Goal: Task Accomplishment & Management: Manage account settings

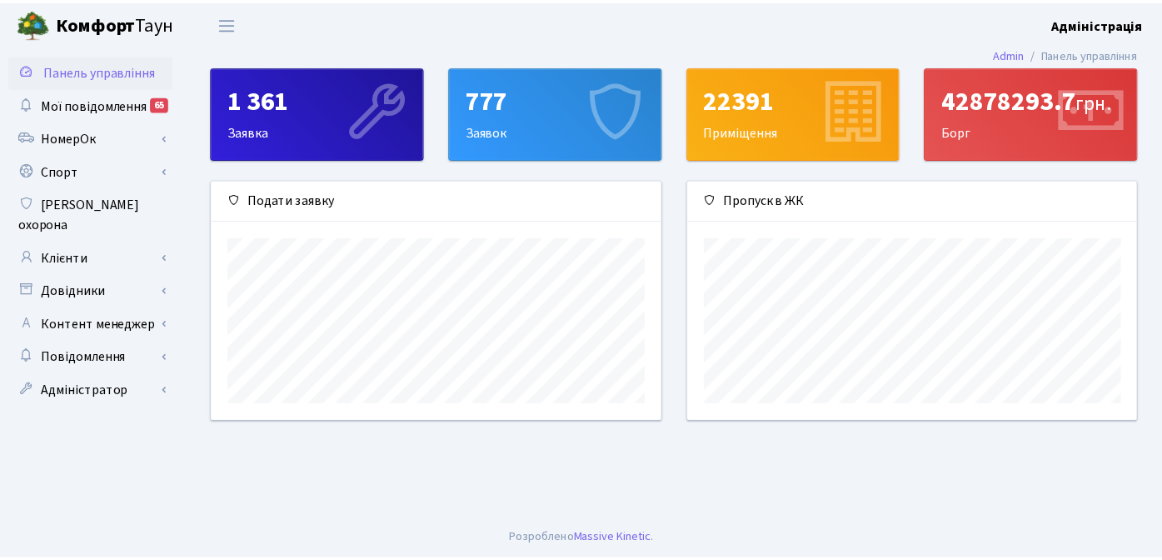
scroll to position [241, 454]
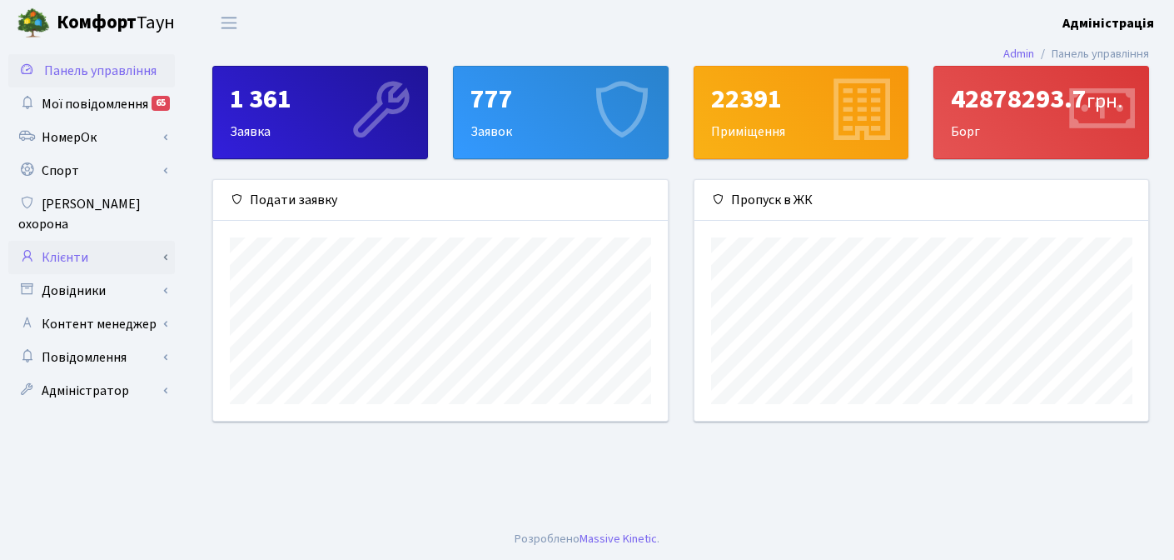
click at [62, 241] on link "Клієнти" at bounding box center [91, 257] width 167 height 33
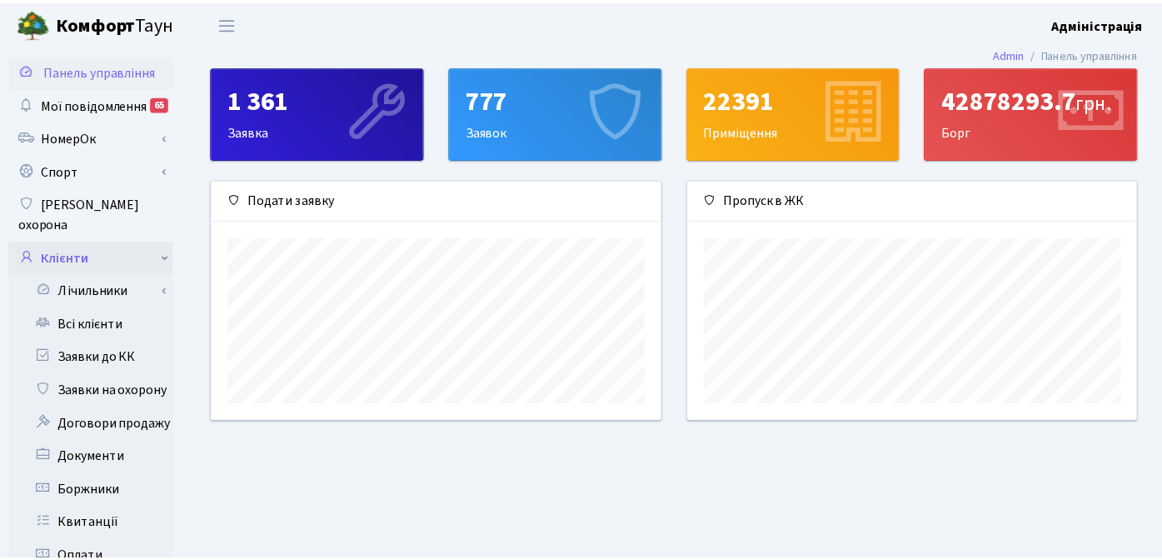
scroll to position [832398, 832191]
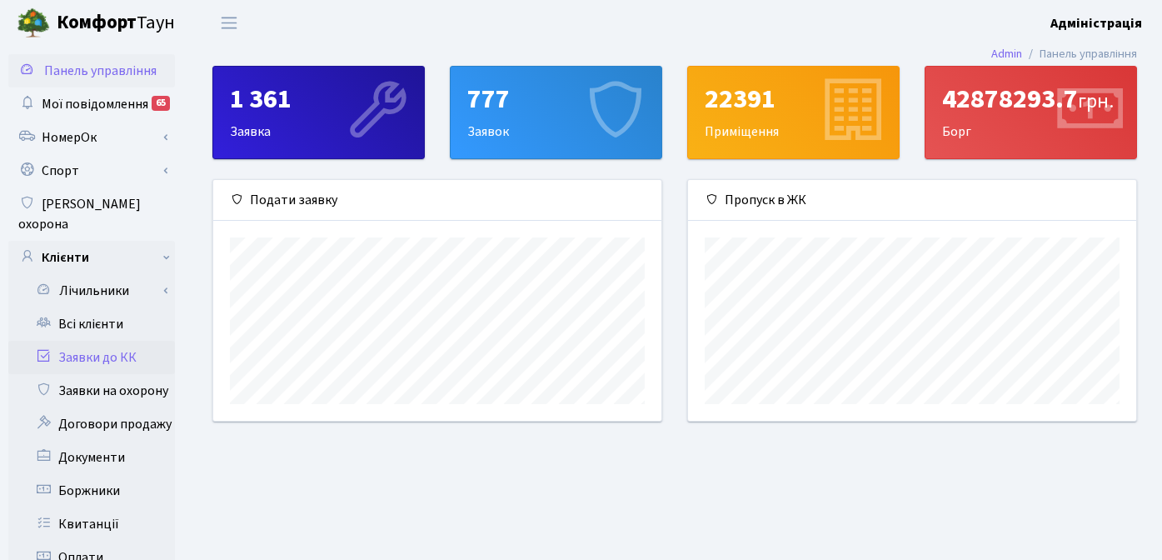
click at [104, 341] on link "Заявки до КК" at bounding box center [91, 357] width 167 height 33
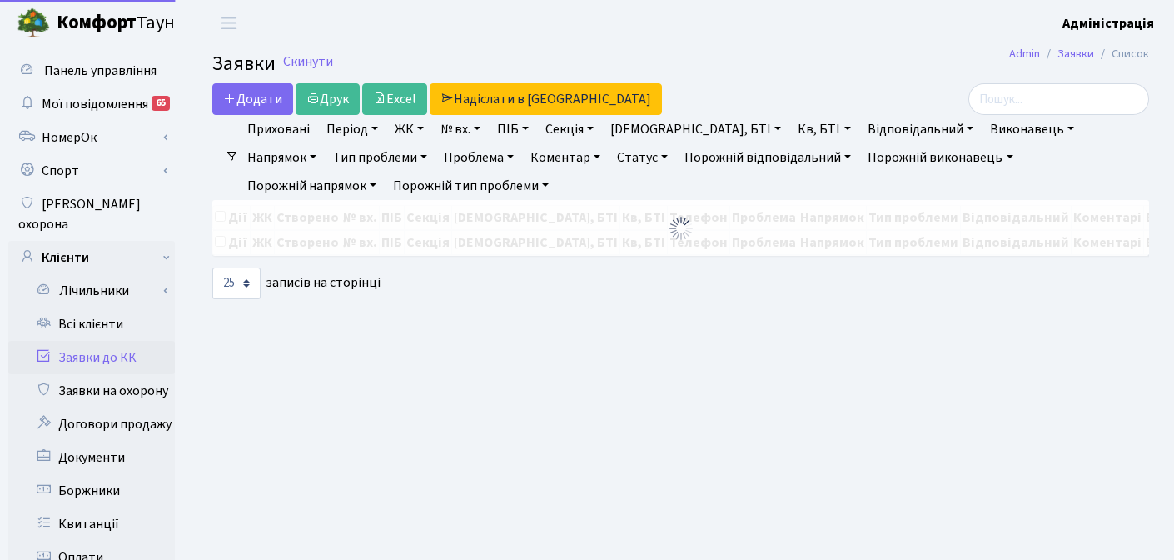
select select "25"
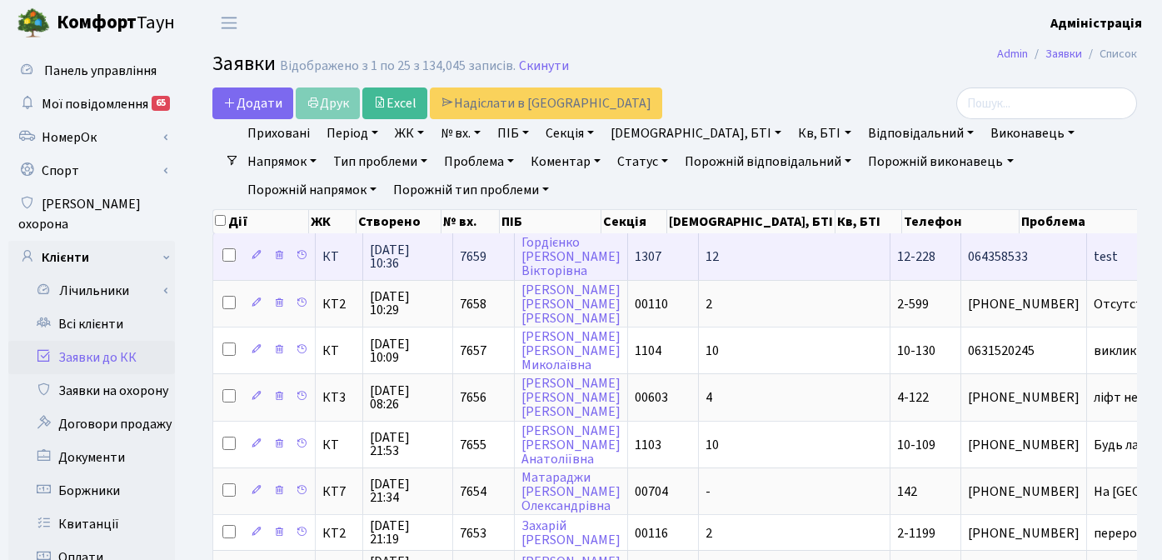
click at [1093, 256] on span "test" at bounding box center [1172, 256] width 159 height 13
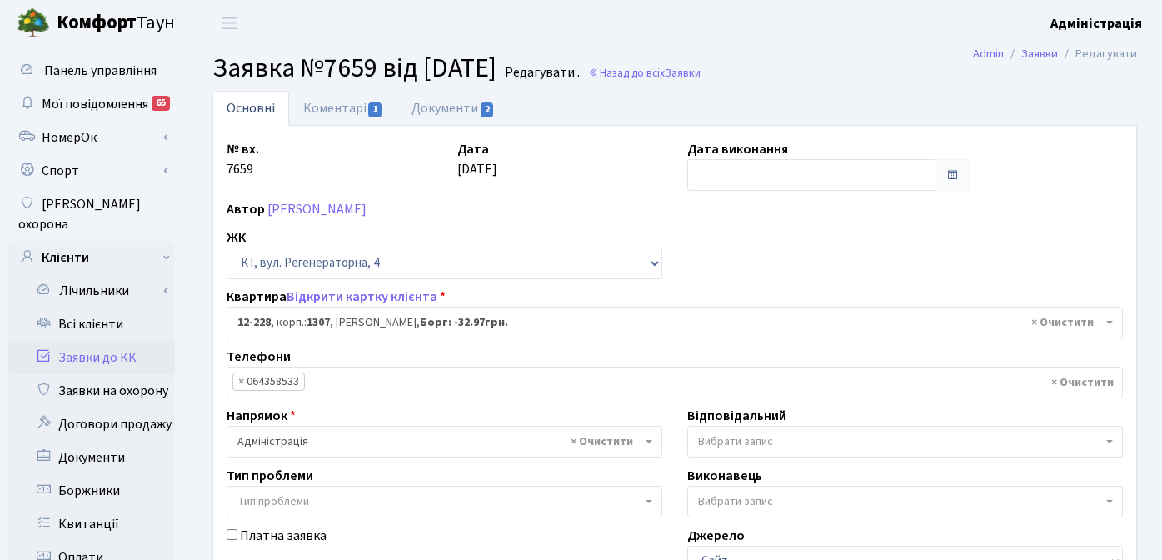
select select "7335"
click at [429, 107] on link "Документи 2" at bounding box center [453, 108] width 112 height 34
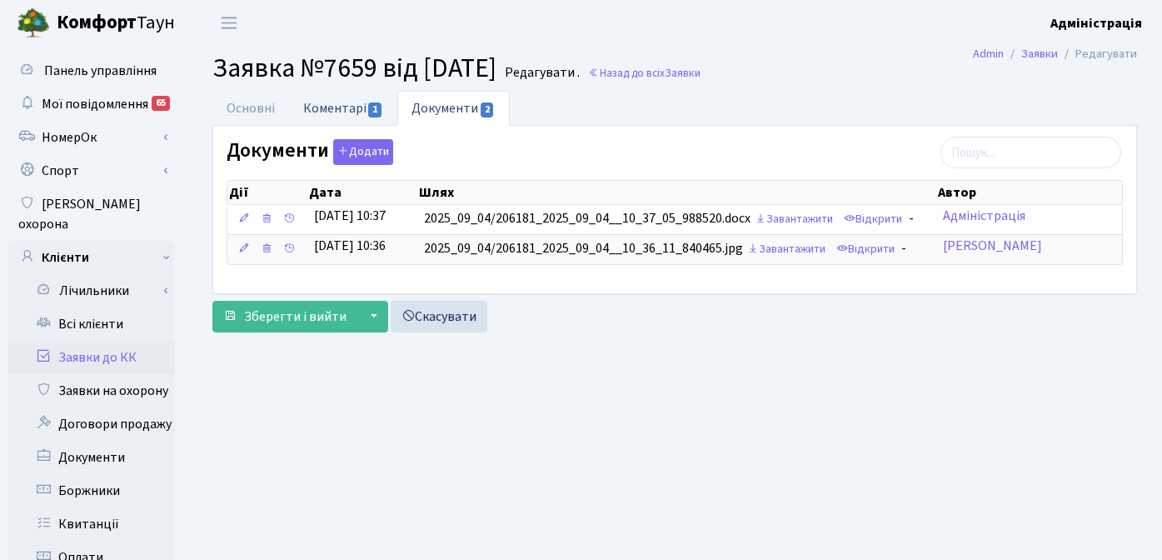
click at [324, 107] on link "Коментарі 1" at bounding box center [343, 108] width 108 height 34
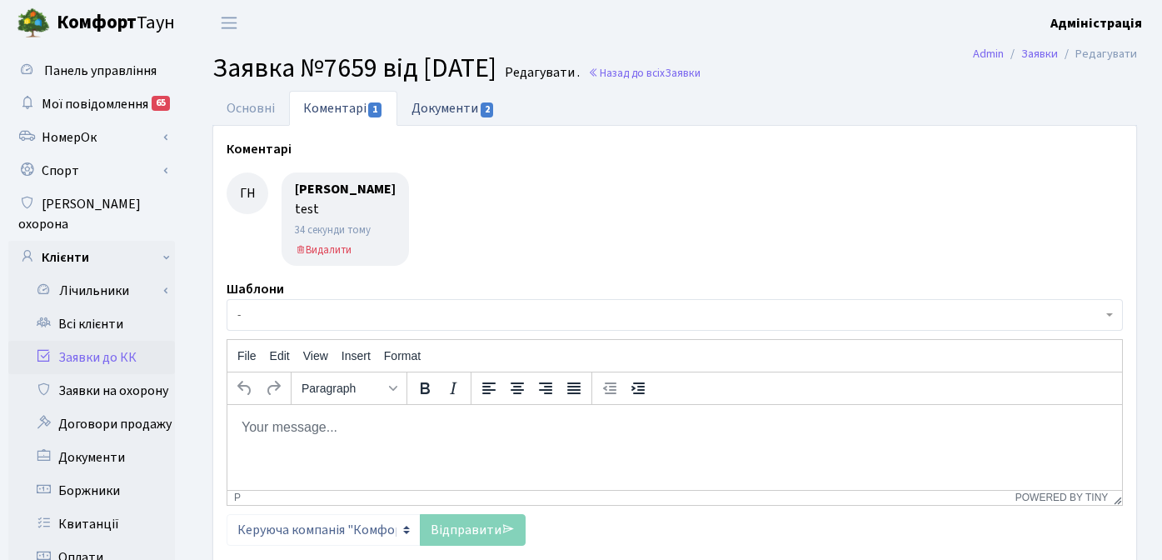
click at [460, 111] on link "Документи 2" at bounding box center [453, 108] width 112 height 34
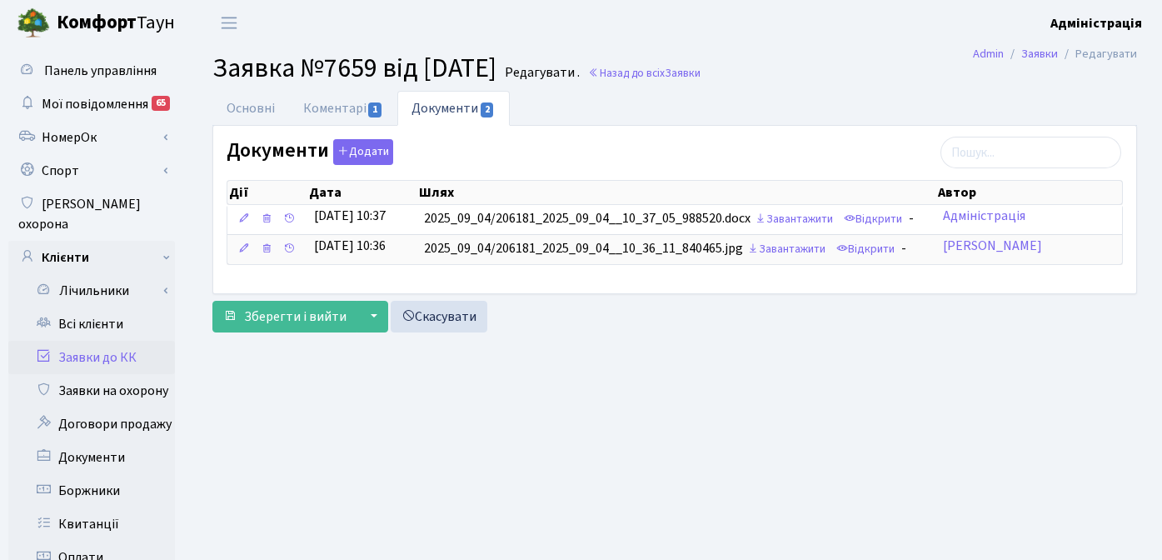
click at [129, 341] on link "Заявки до КК" at bounding box center [91, 357] width 167 height 33
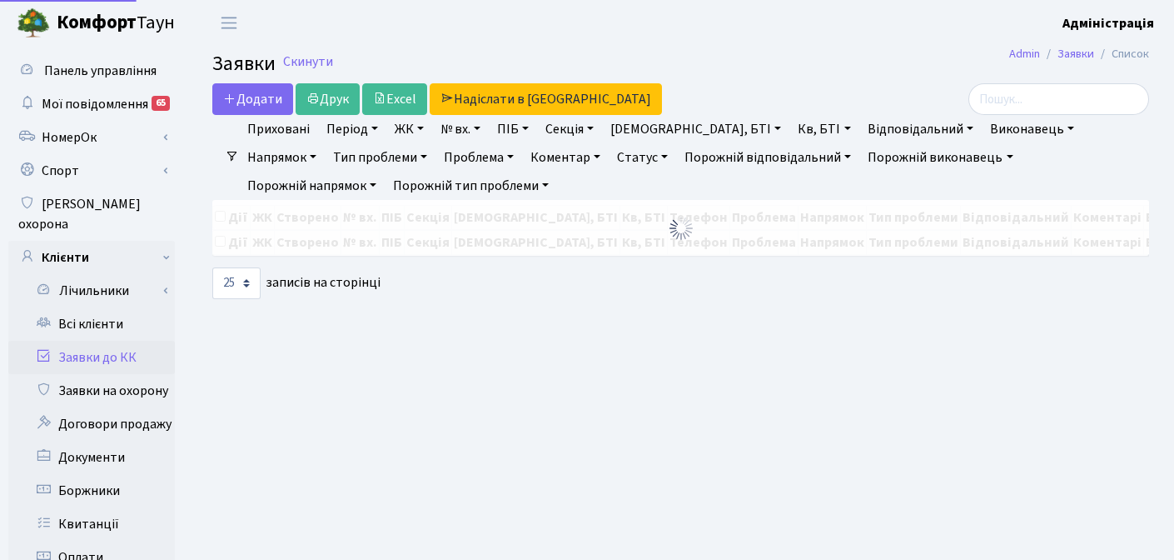
select select "25"
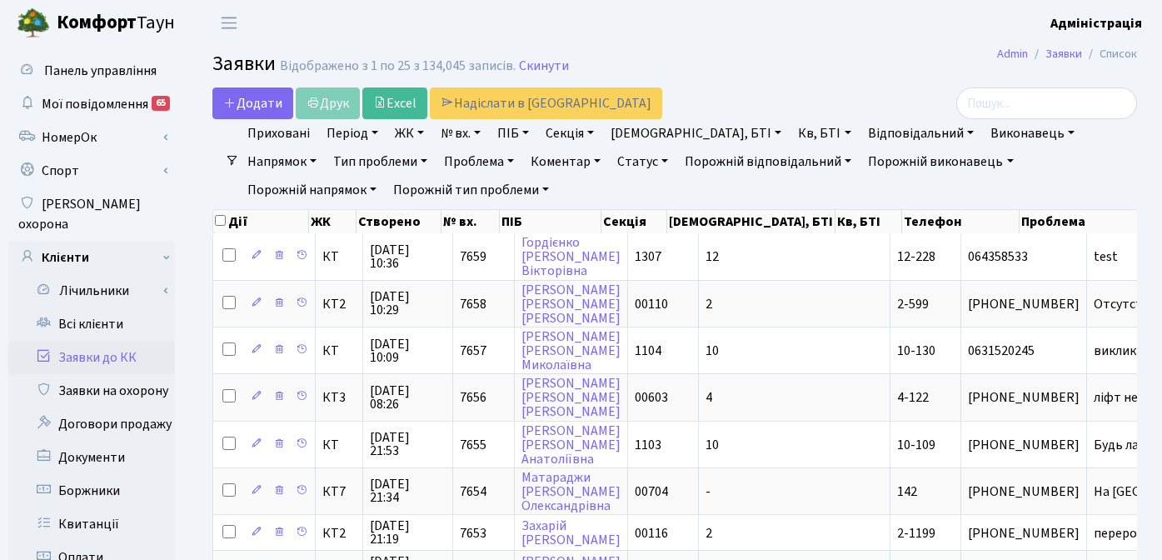
click at [660, 135] on link "Буд., БТІ" at bounding box center [696, 133] width 184 height 28
click at [791, 134] on link "Кв, БТІ" at bounding box center [824, 133] width 66 height 28
type input "лисий"
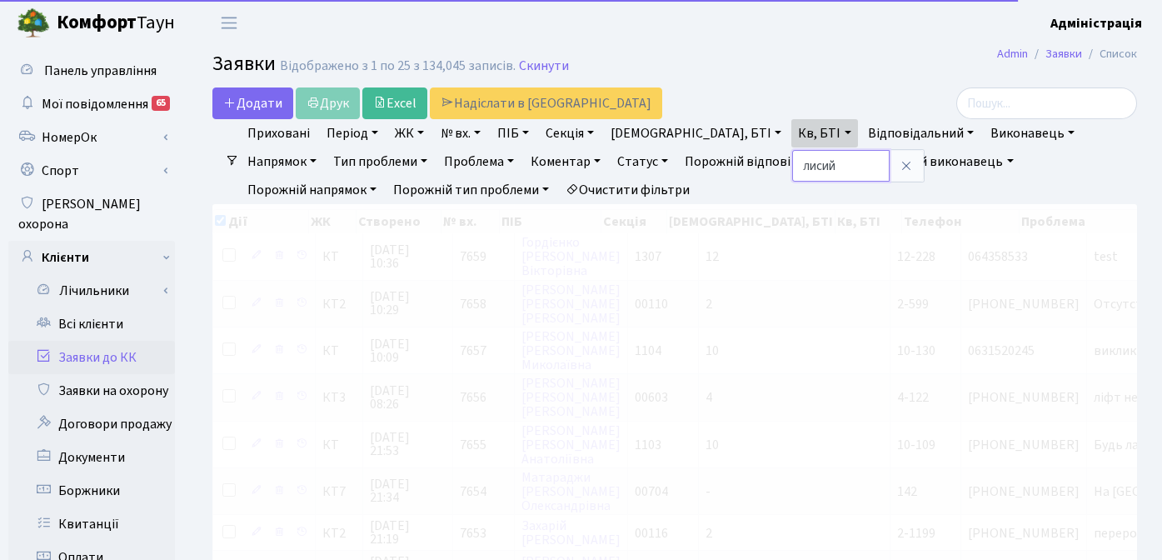
checkbox input "true"
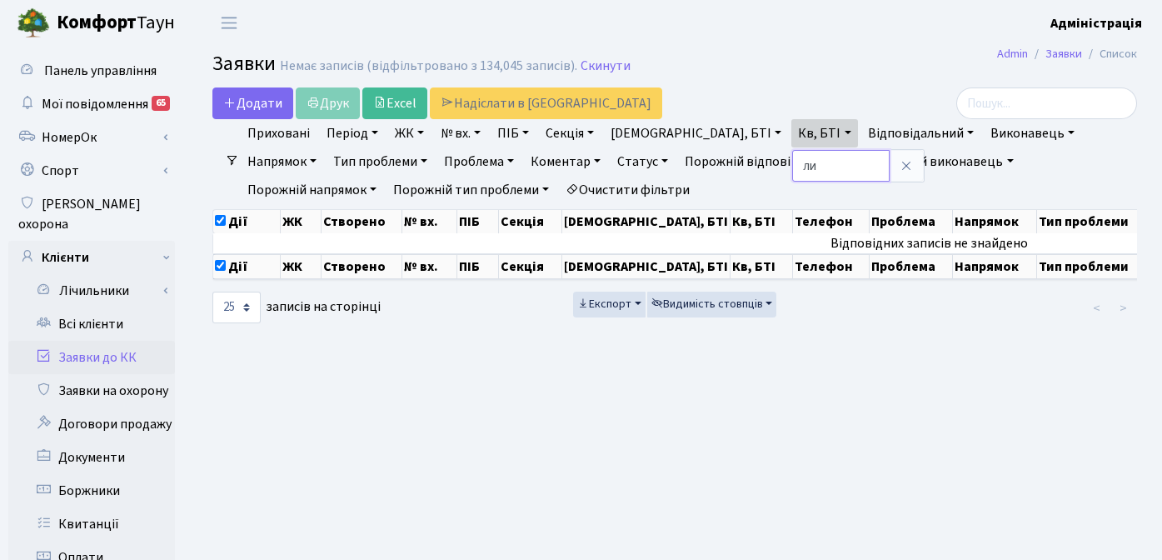
type input "л"
click at [899, 159] on icon at bounding box center [905, 165] width 13 height 13
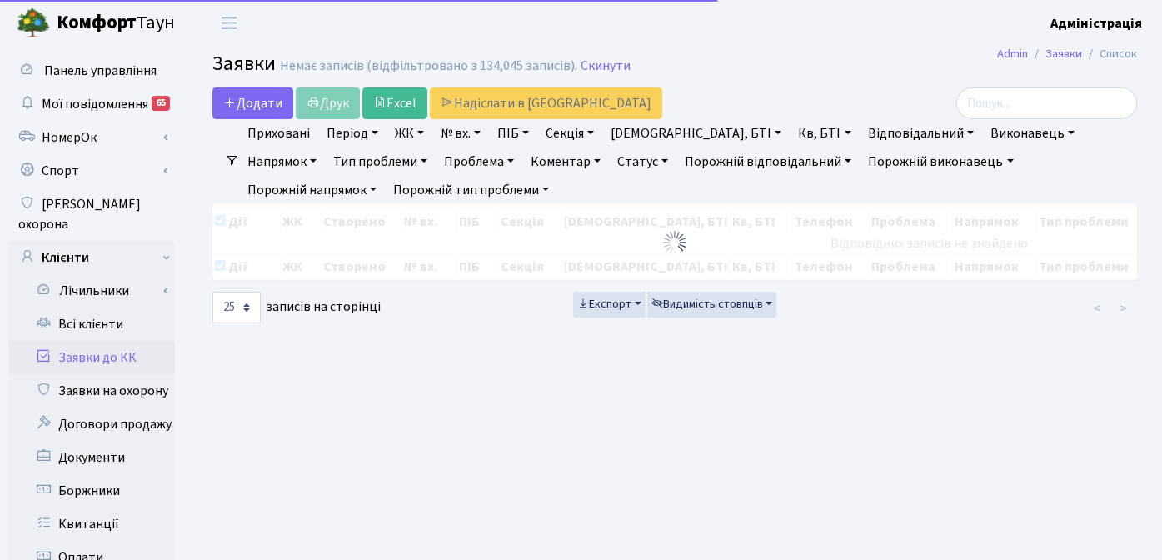
click at [776, 82] on main "Admin Заявки Список Заявки Немає записів (відфільтровано з 134,045 записів). Ск…" at bounding box center [674, 530] width 974 height 969
checkbox input "false"
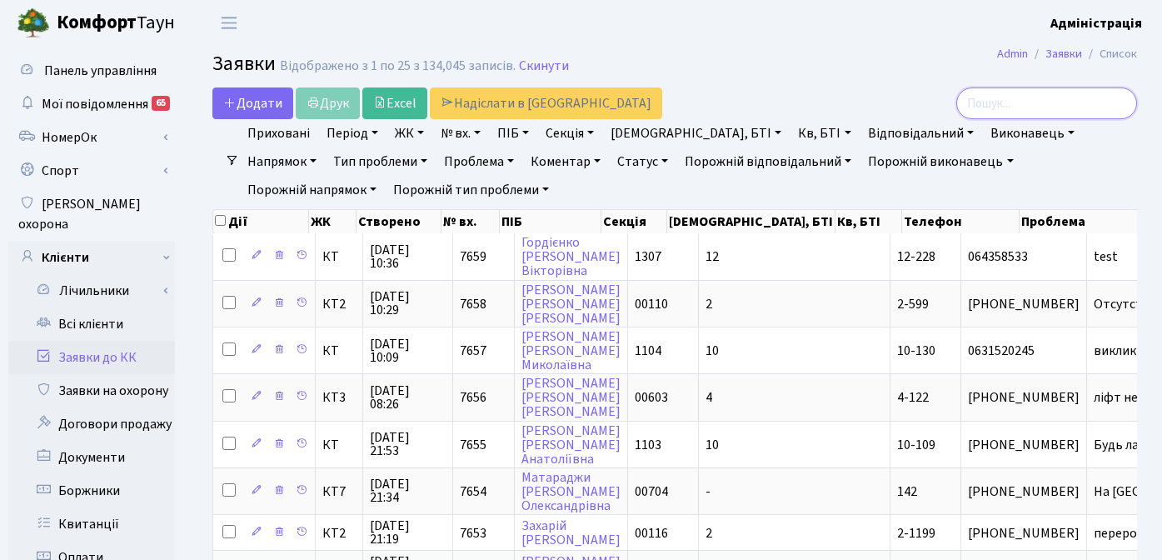
click at [1067, 102] on input "search" at bounding box center [1046, 103] width 181 height 32
type input "лисий"
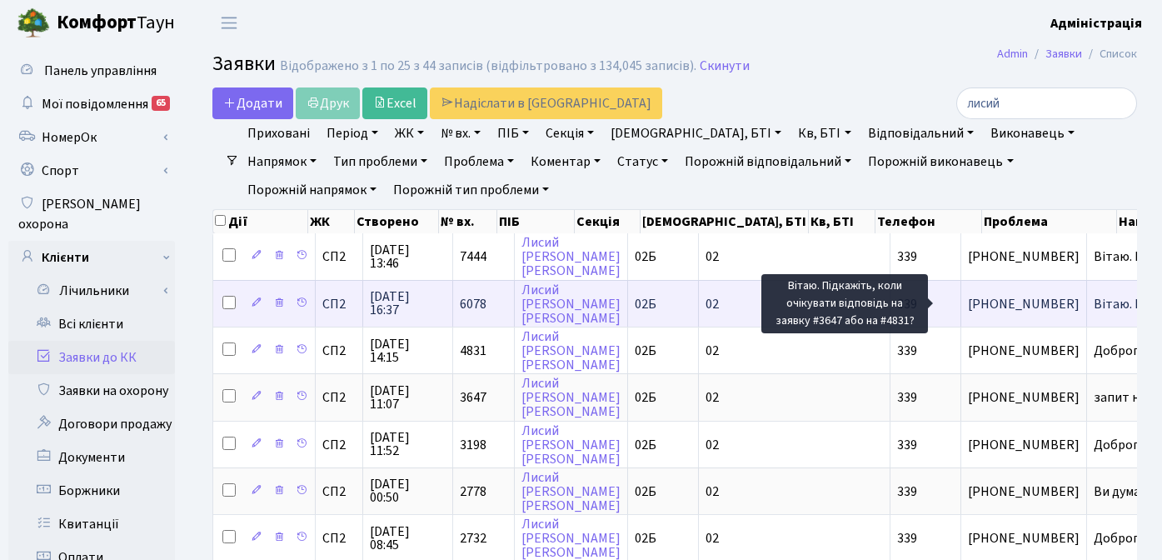
click at [1093, 302] on span "Вітаю. Підкажіт[...]" at bounding box center [1148, 304] width 111 height 18
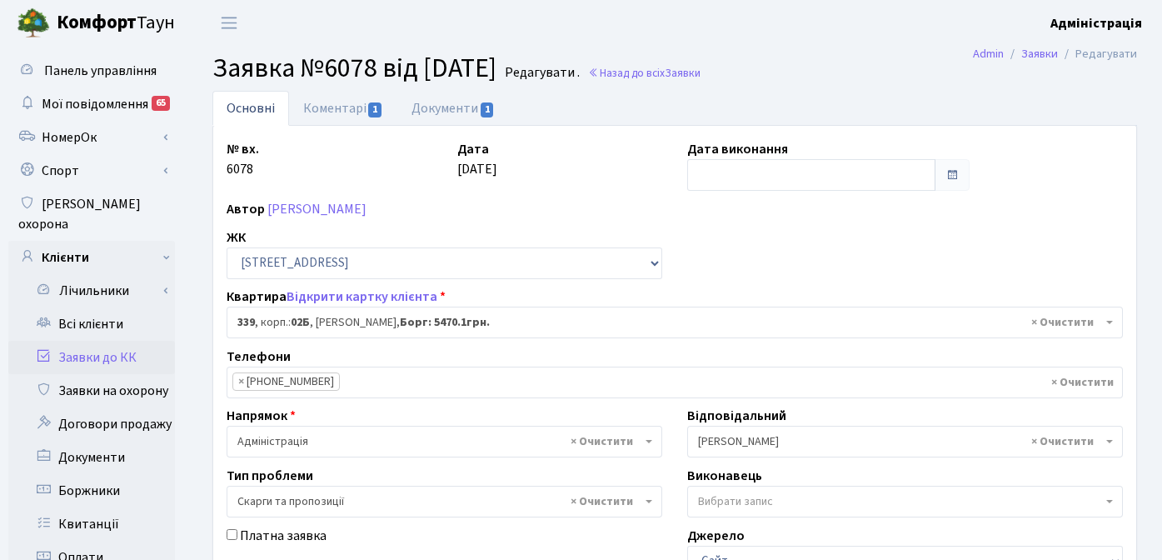
select select "20589"
select select "55"
click at [446, 107] on link "Документи 1" at bounding box center [453, 108] width 112 height 34
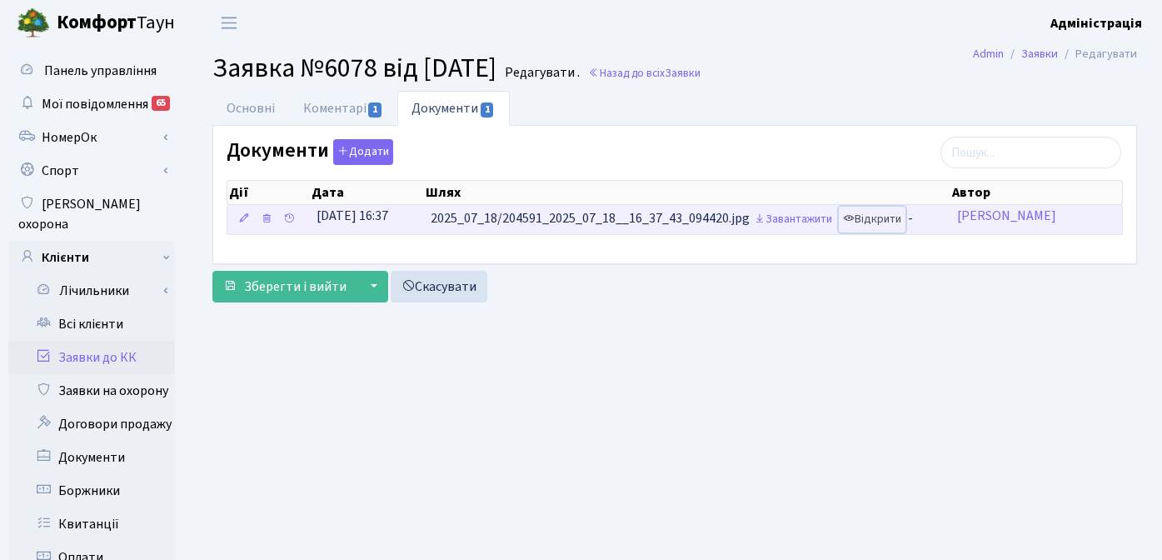
click at [895, 221] on link "Відкрити" at bounding box center [871, 219] width 67 height 26
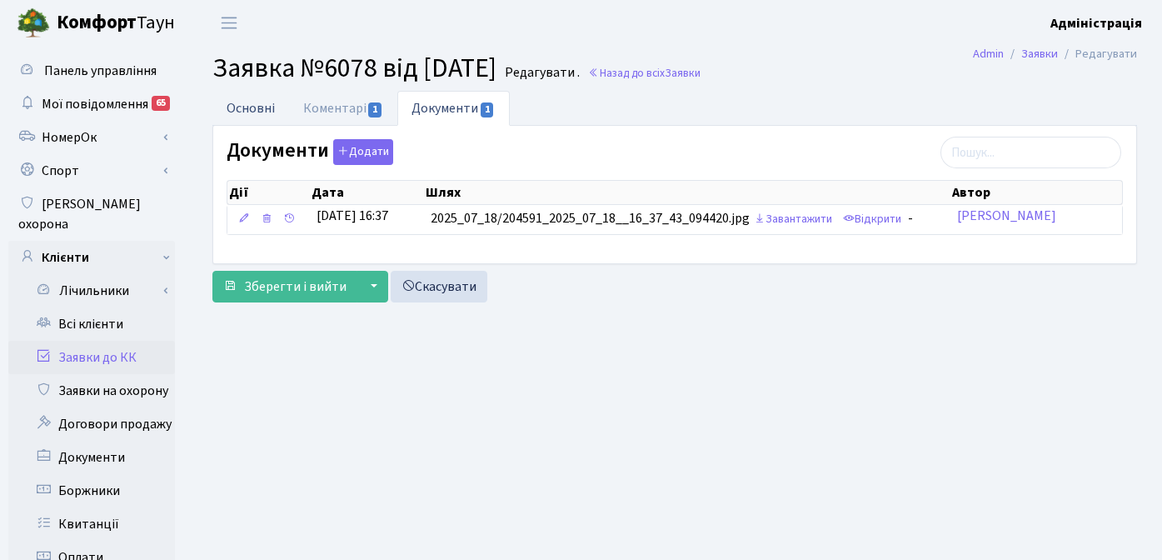
click at [240, 108] on link "Основні" at bounding box center [250, 108] width 77 height 34
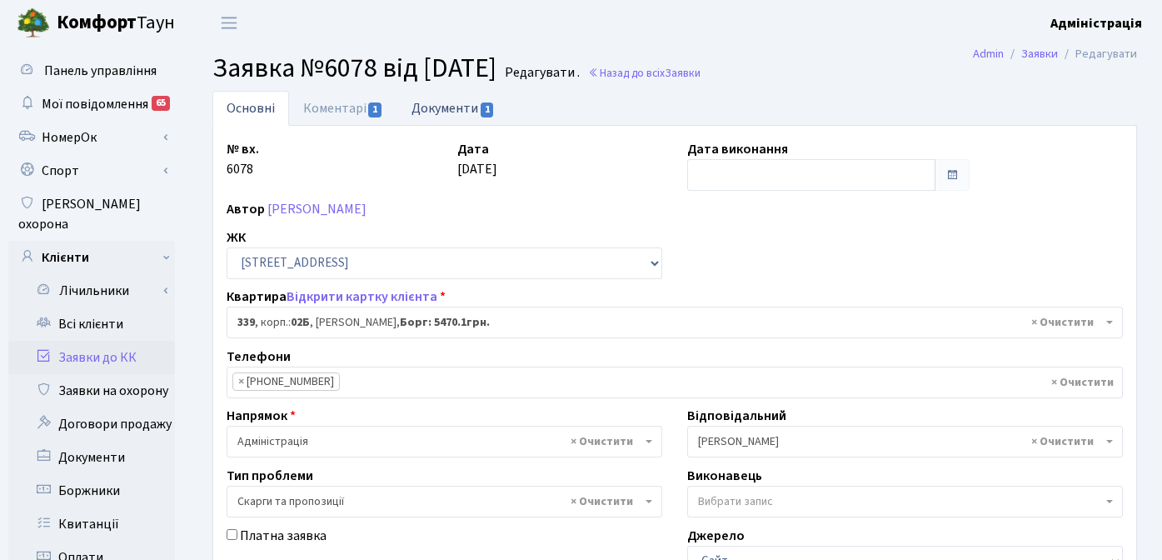
click at [444, 111] on link "Документи 1" at bounding box center [453, 108] width 112 height 34
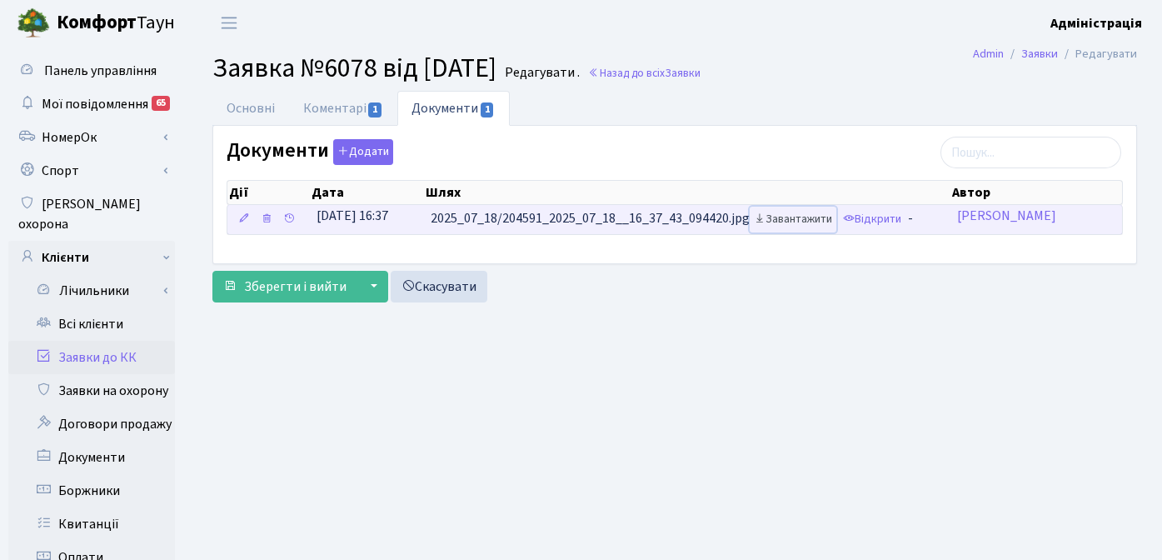
click at [808, 220] on link "Завантажити" at bounding box center [792, 219] width 87 height 26
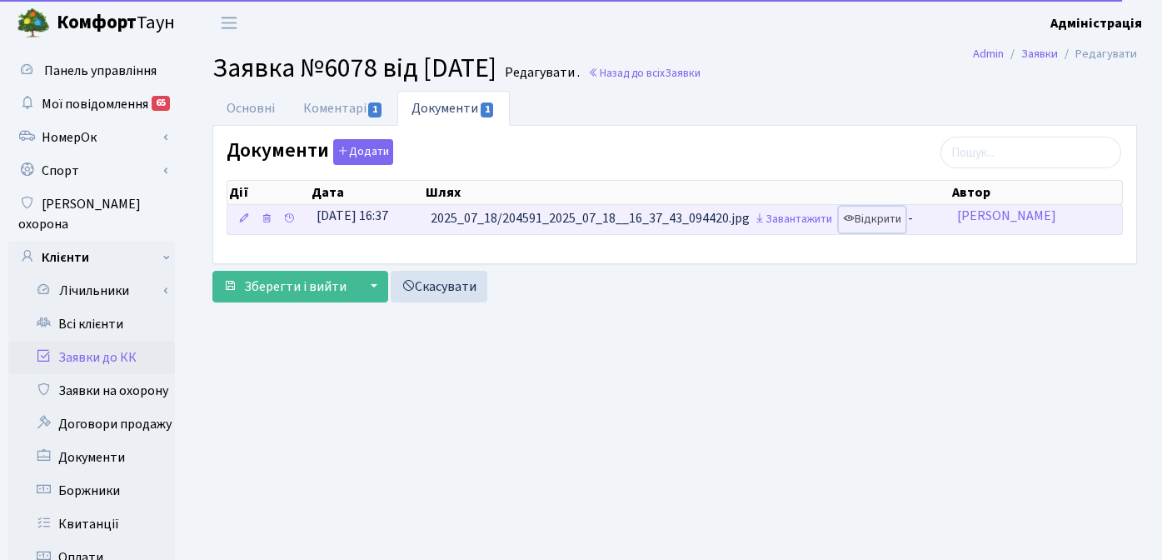
click at [882, 218] on link "Відкрити" at bounding box center [871, 219] width 67 height 26
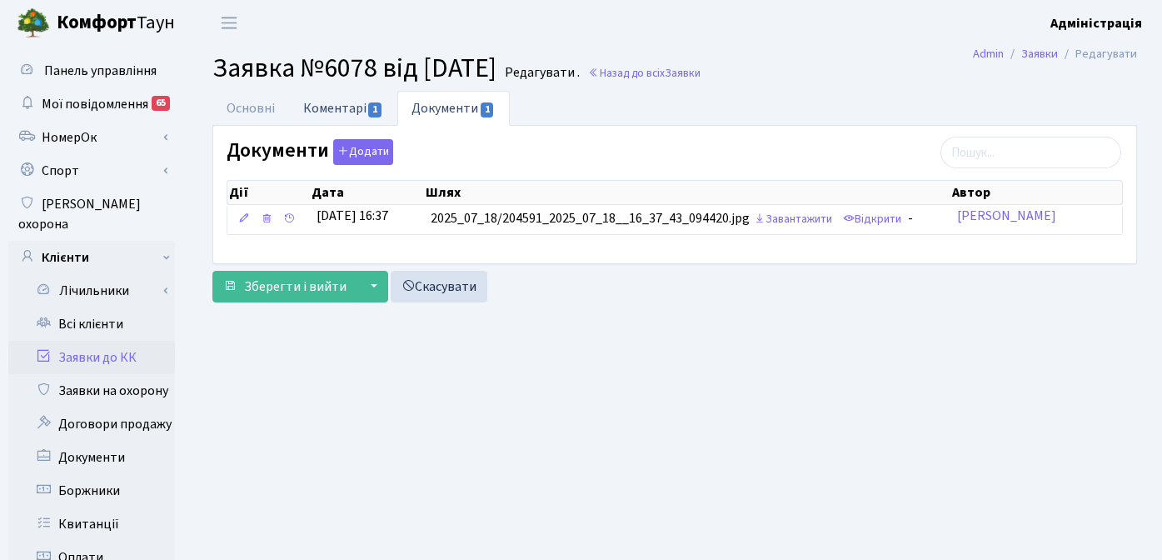
click at [313, 111] on link "Коментарі 1" at bounding box center [343, 108] width 108 height 34
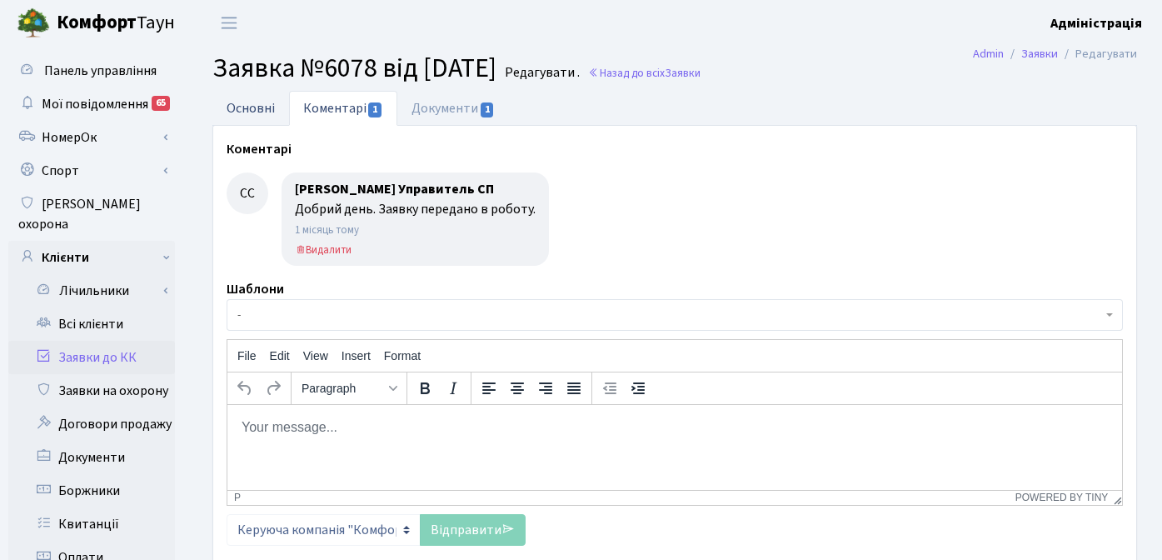
click at [247, 112] on link "Основні" at bounding box center [250, 108] width 77 height 34
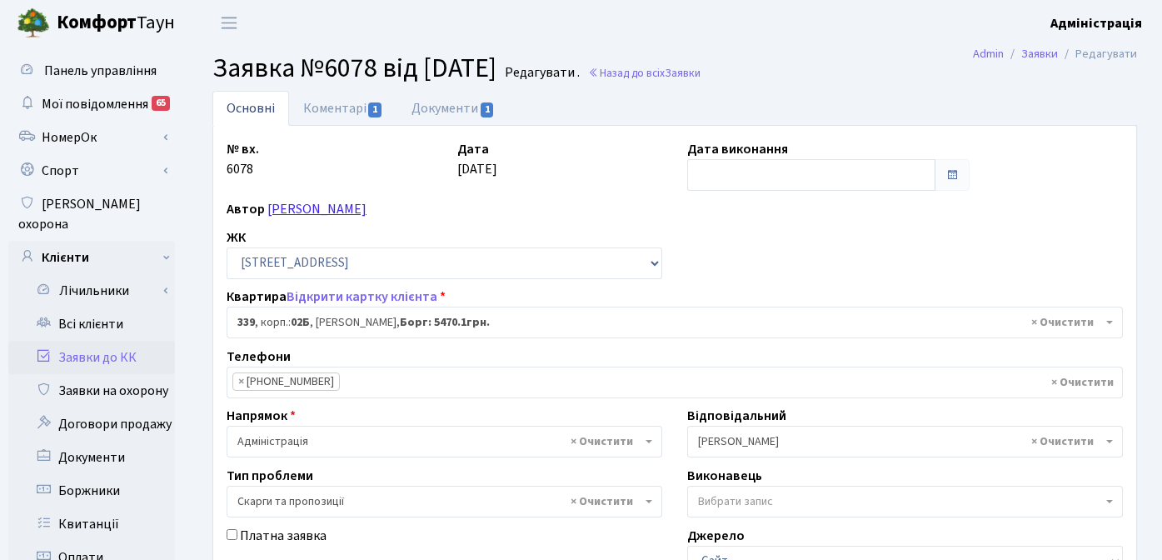
click at [332, 215] on link "[PERSON_NAME]" at bounding box center [316, 209] width 99 height 18
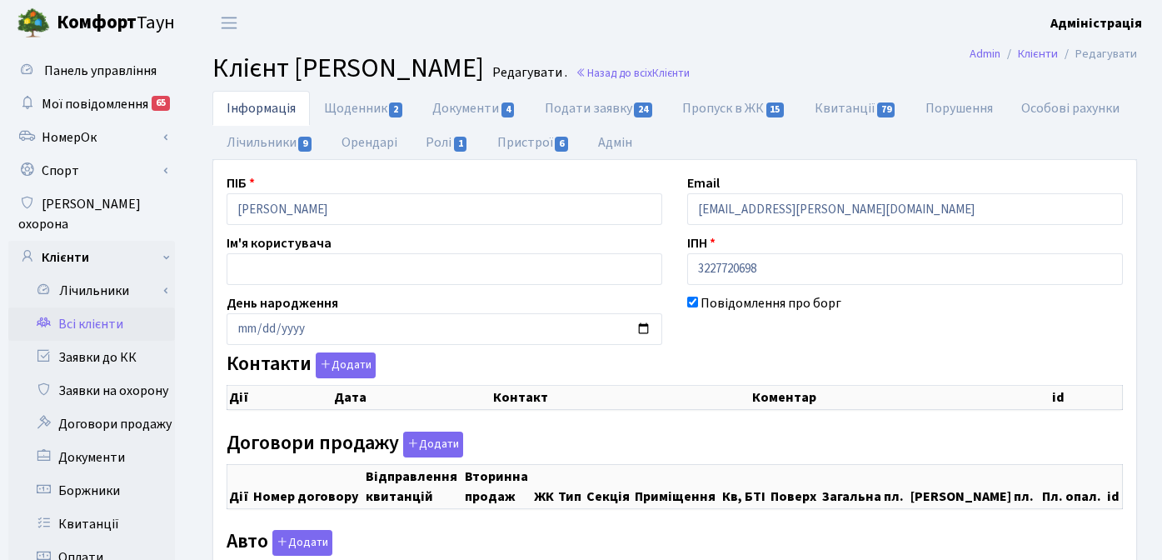
checkbox input "true"
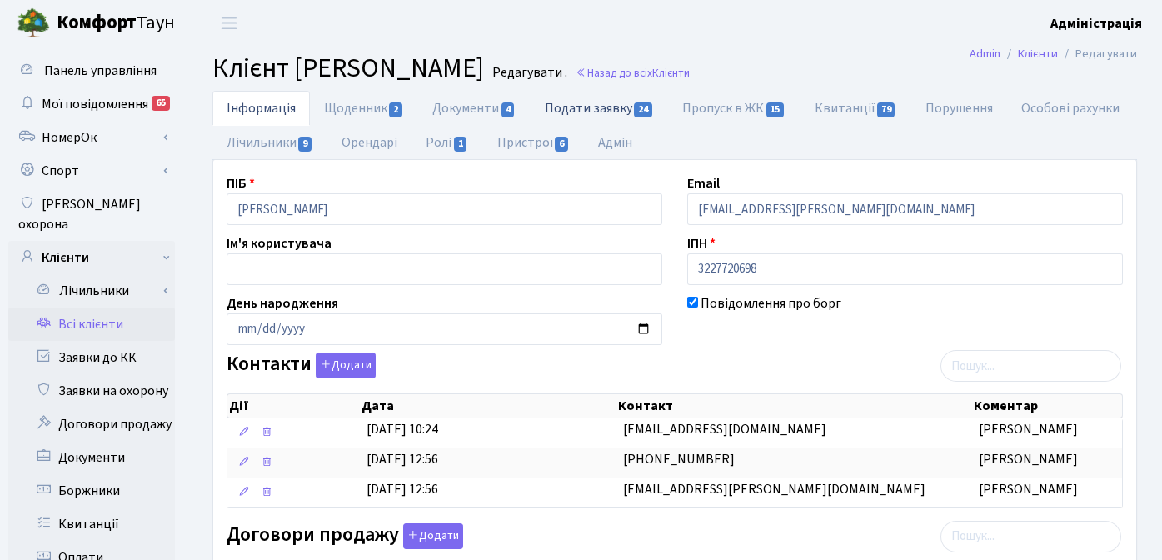
click at [614, 106] on link "Подати заявку 24" at bounding box center [598, 108] width 137 height 34
select select "25"
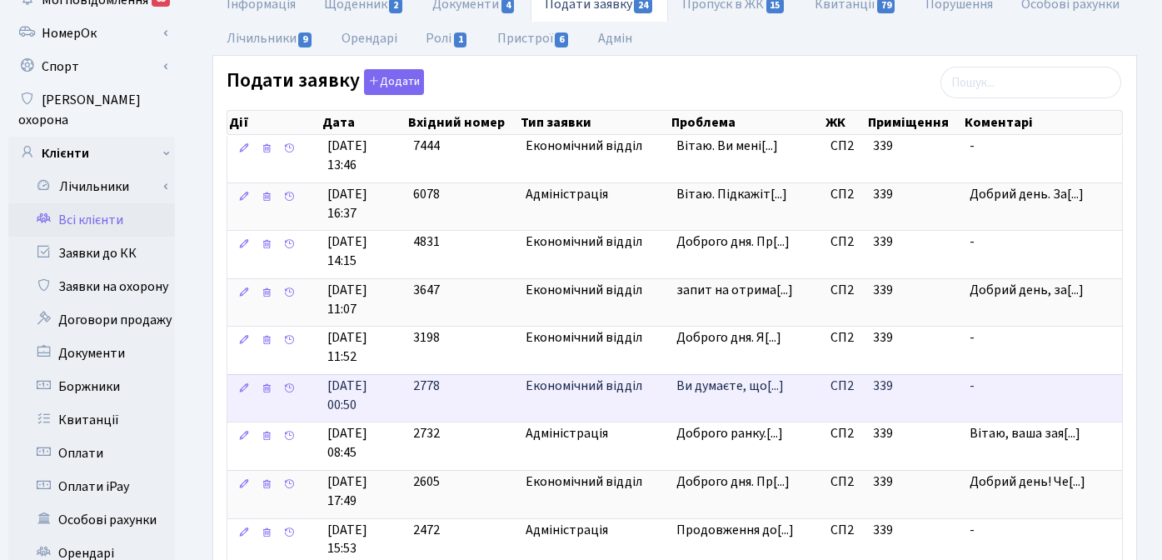
scroll to position [137, 0]
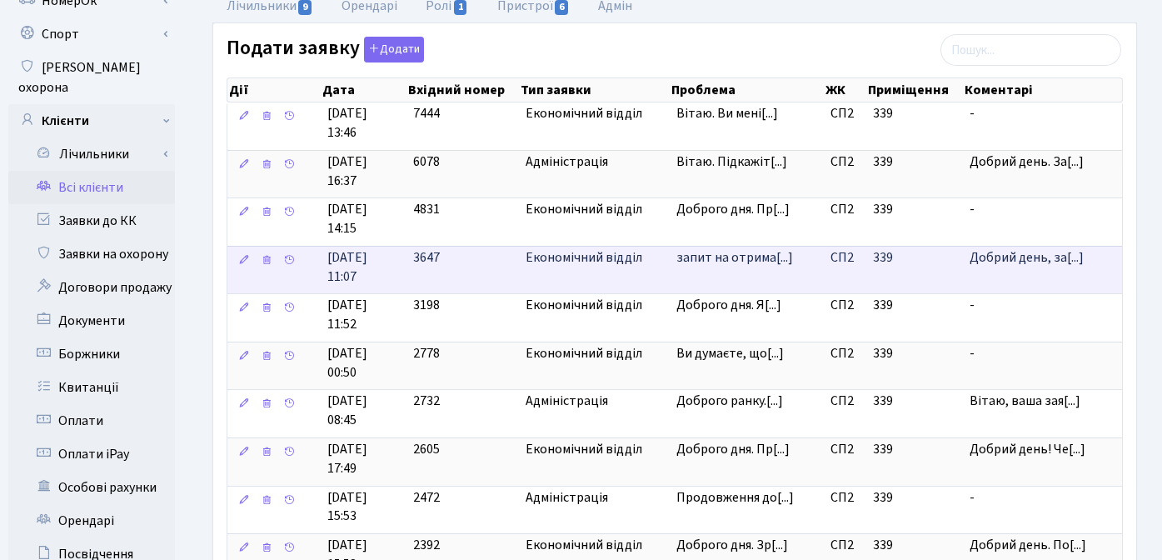
click at [757, 256] on span "запит на отрима[...]" at bounding box center [734, 257] width 117 height 18
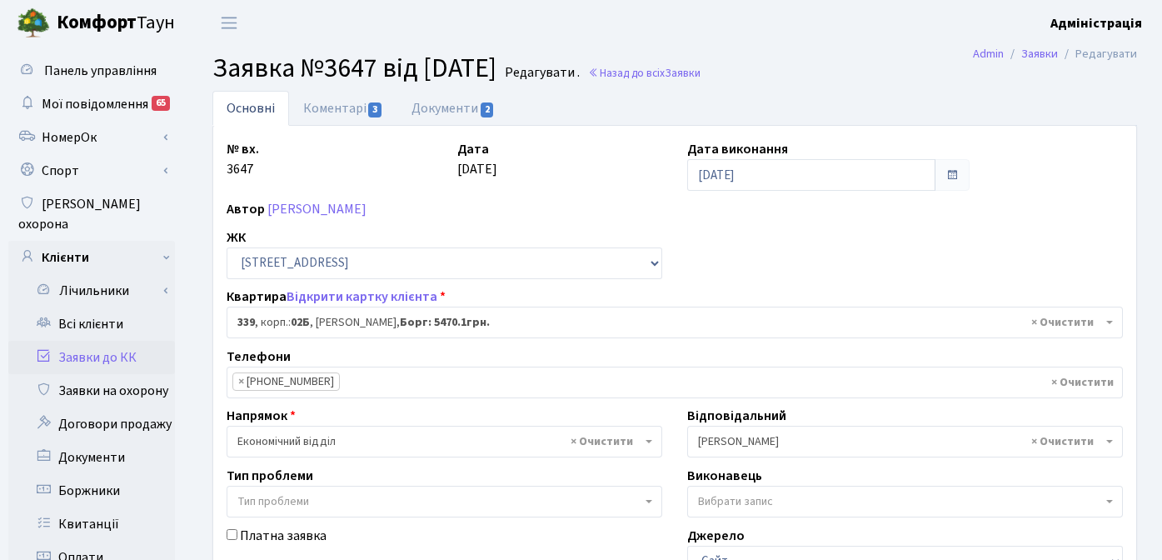
select select "20589"
click at [446, 108] on link "Документи 2" at bounding box center [453, 108] width 112 height 34
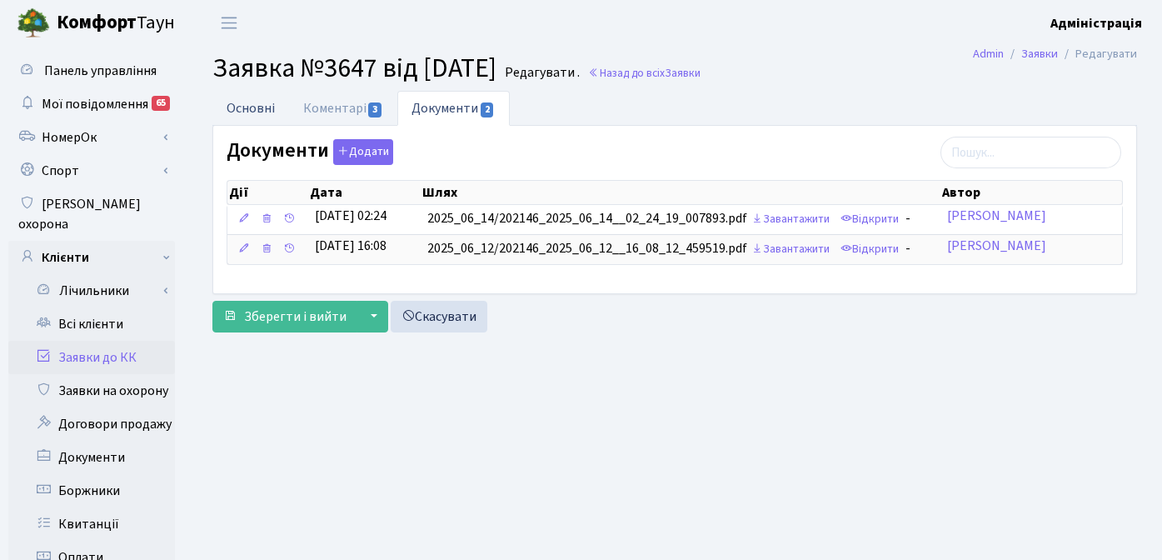
click at [244, 107] on link "Основні" at bounding box center [250, 108] width 77 height 34
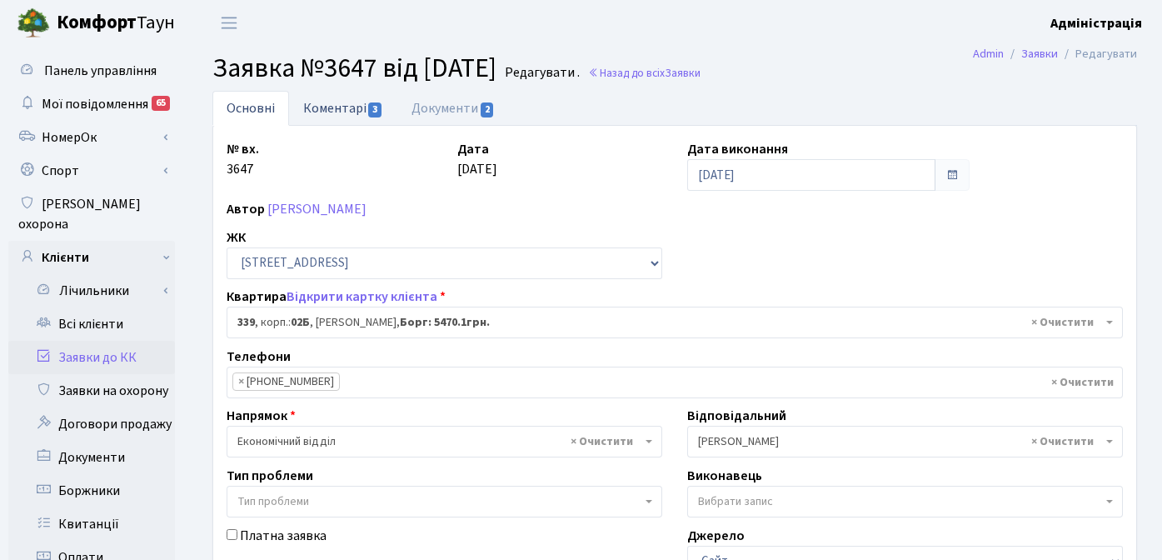
click at [338, 108] on link "Коментарі 3" at bounding box center [343, 108] width 108 height 34
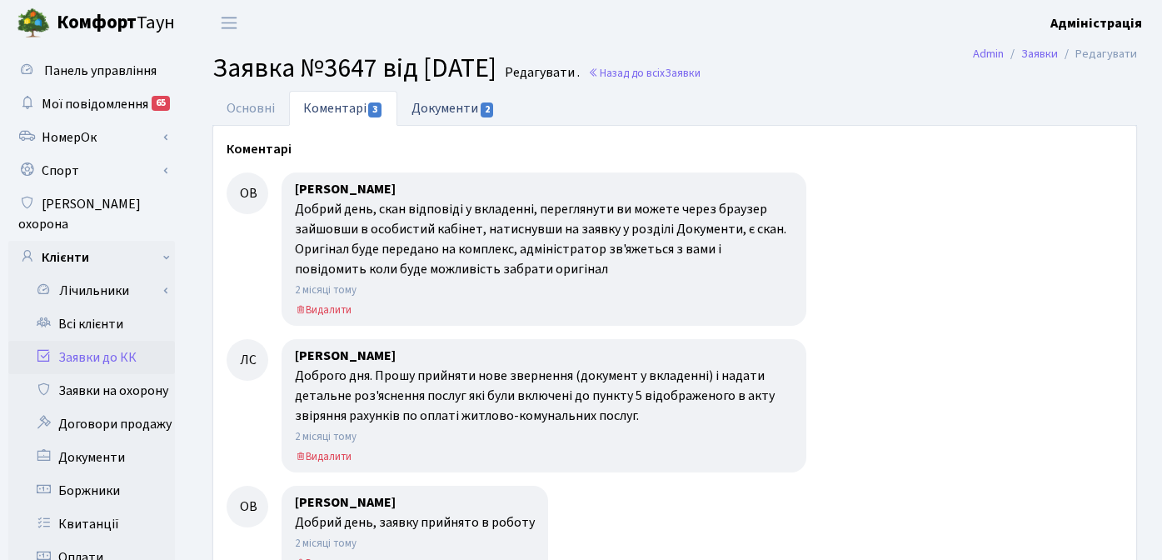
click at [438, 101] on link "Документи 2" at bounding box center [453, 108] width 112 height 34
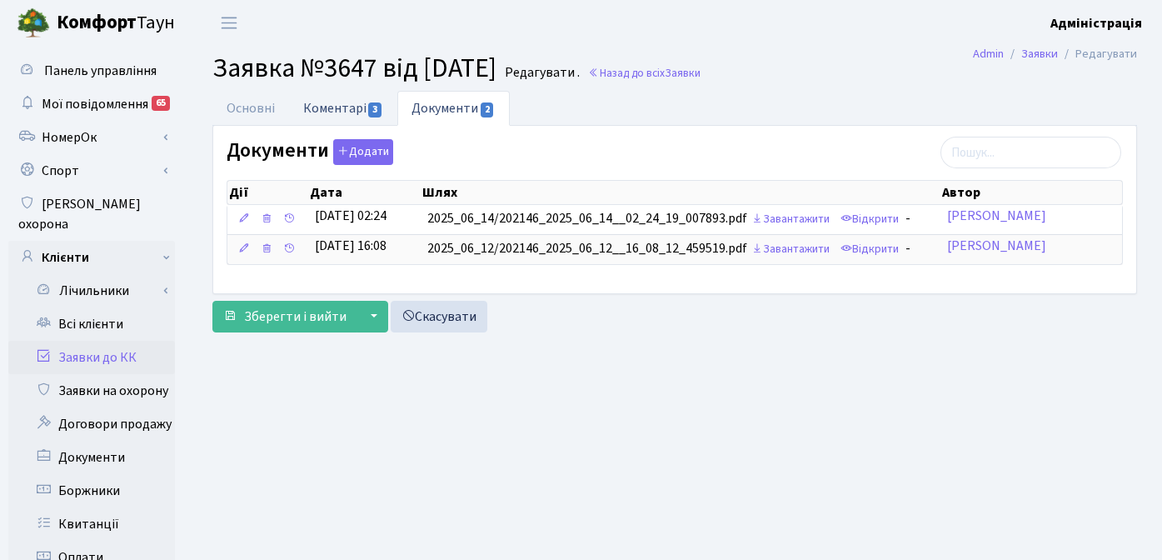
click at [364, 103] on link "Коментарі 3" at bounding box center [343, 108] width 108 height 34
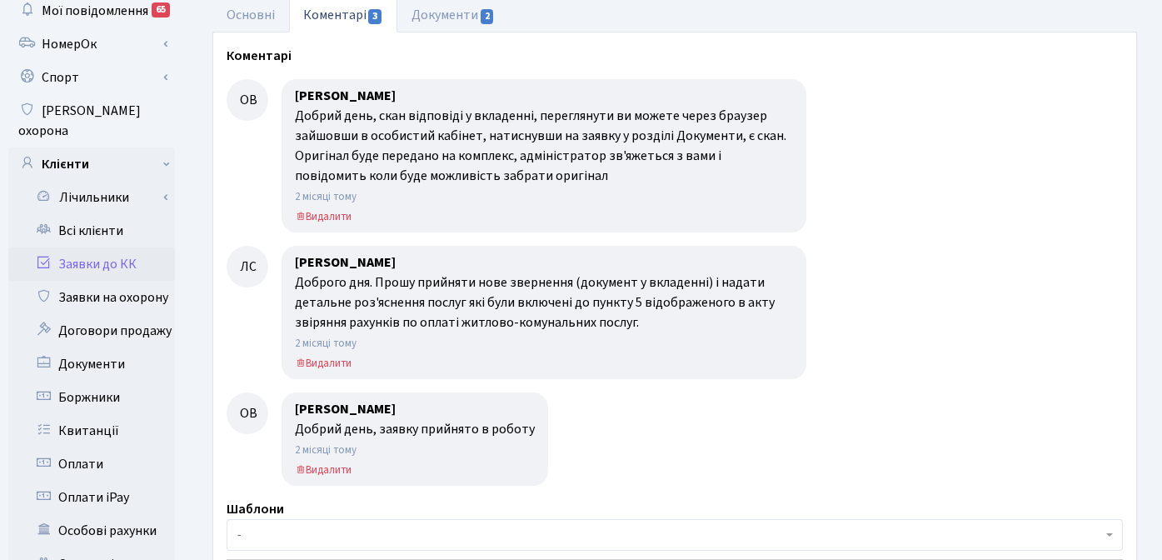
scroll to position [96, 0]
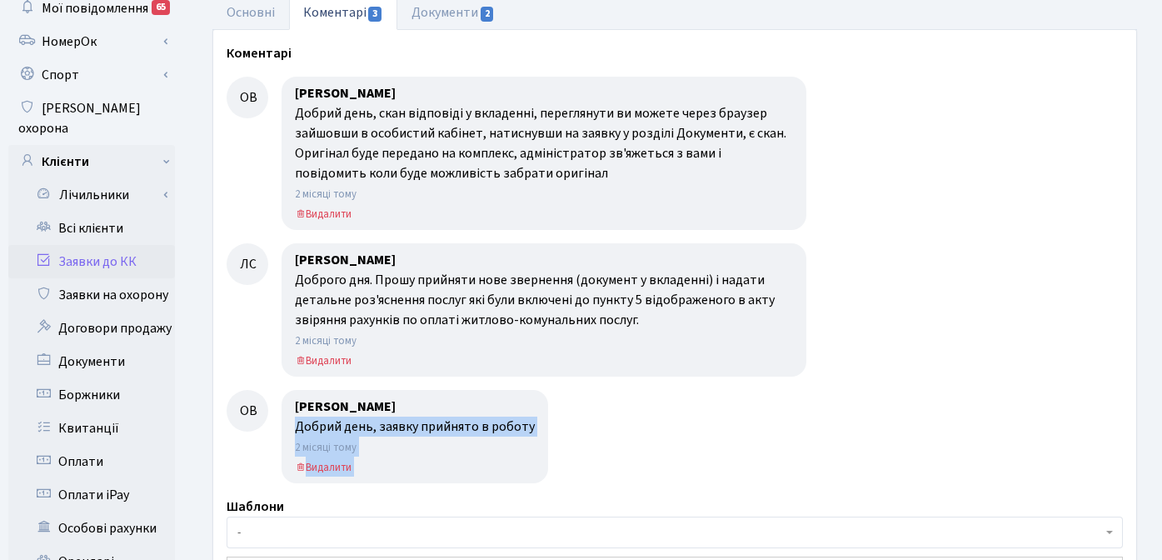
drag, startPoint x: 297, startPoint y: 429, endPoint x: 547, endPoint y: 425, distance: 249.8
click at [547, 425] on div "ОВ Онищенко Вікторія Ігорівна Добрий день, заявку прийнято в роботу 2 місяці то…" at bounding box center [674, 436] width 896 height 93
click at [628, 311] on div "Доброго дня. Прошу прийняти нове звернення (документ у вкладенні) і надати дета…" at bounding box center [544, 300] width 498 height 60
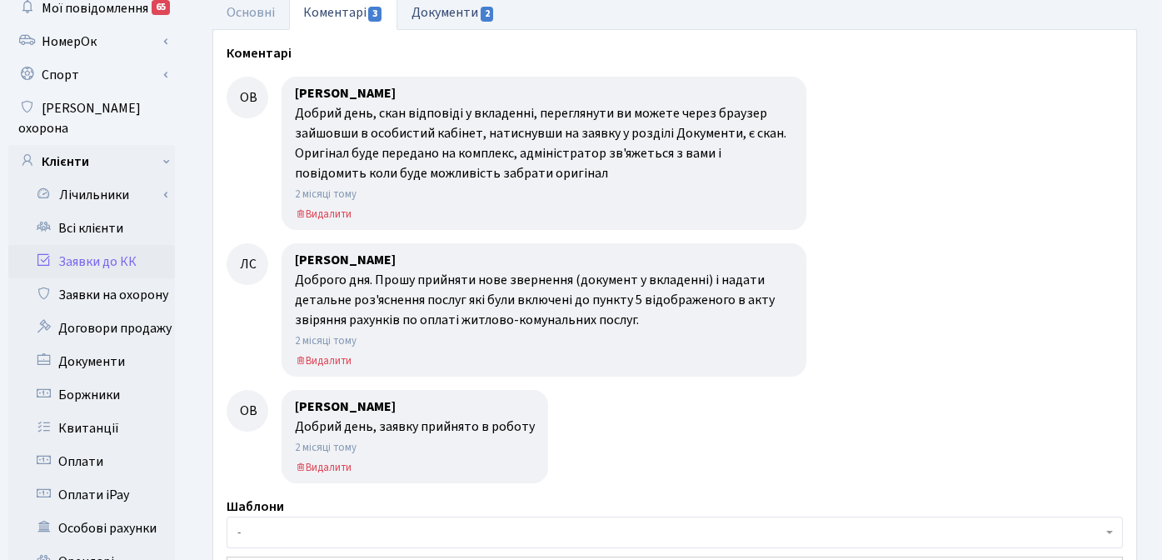
click at [433, 18] on link "Документи 2" at bounding box center [453, 12] width 112 height 34
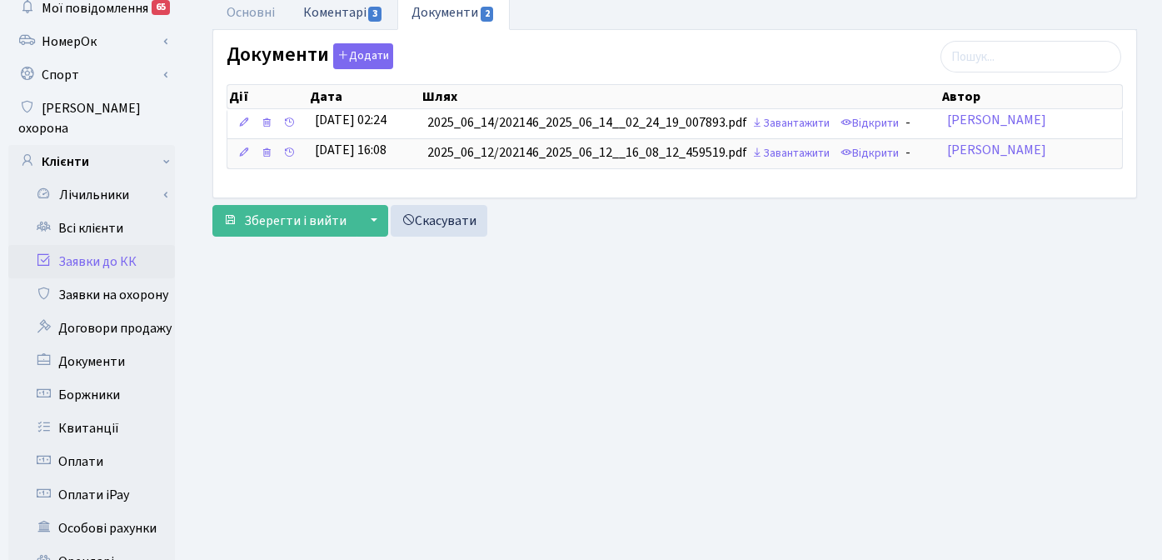
click at [326, 19] on link "Коментарі 3" at bounding box center [343, 12] width 108 height 34
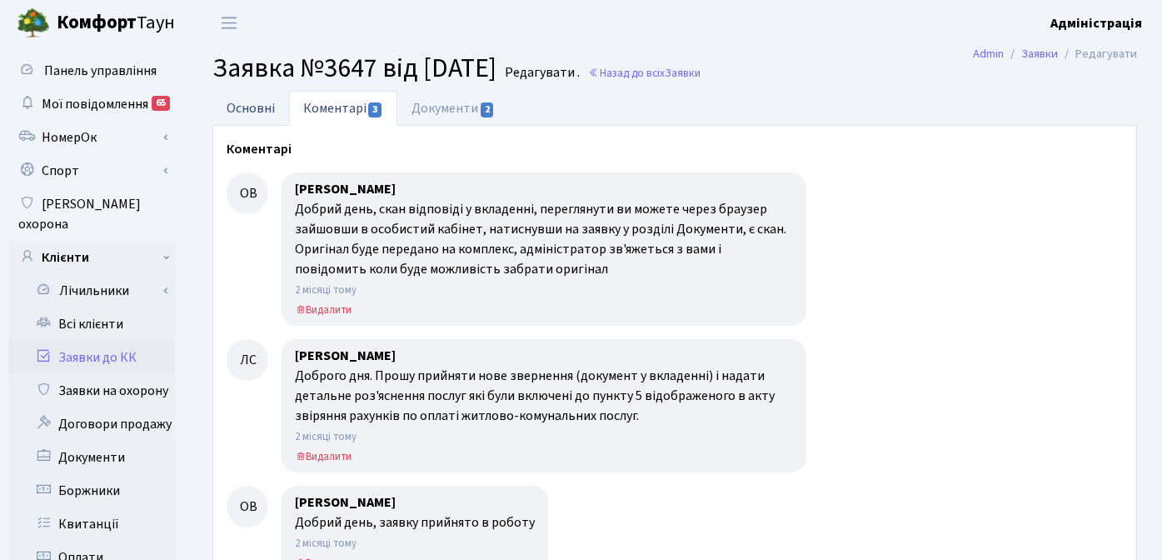
click at [245, 105] on link "Основні" at bounding box center [250, 108] width 77 height 34
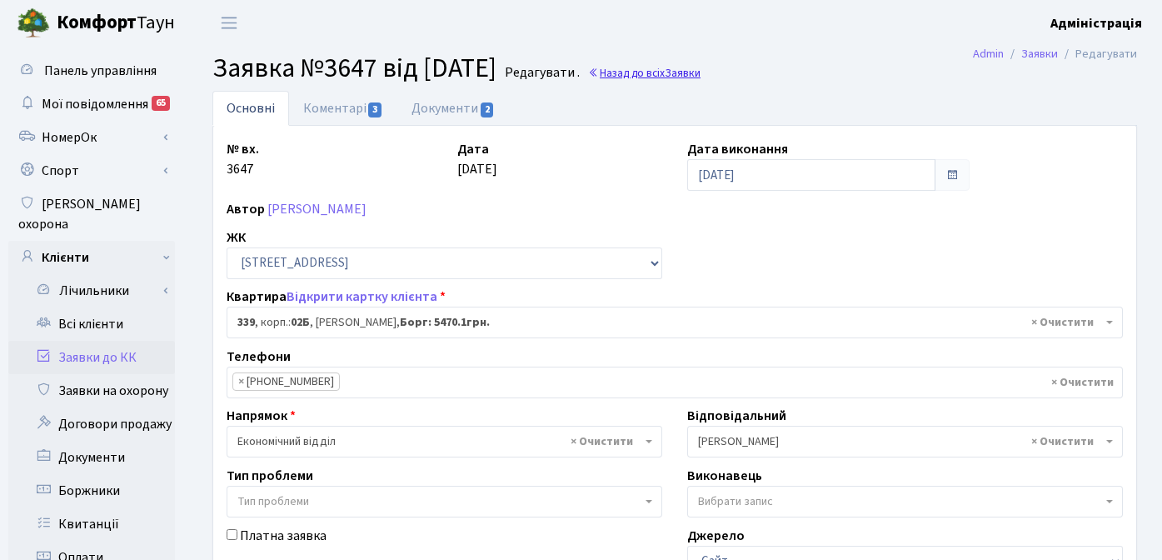
click at [684, 72] on link "Назад до всіх Заявки" at bounding box center [644, 73] width 112 height 16
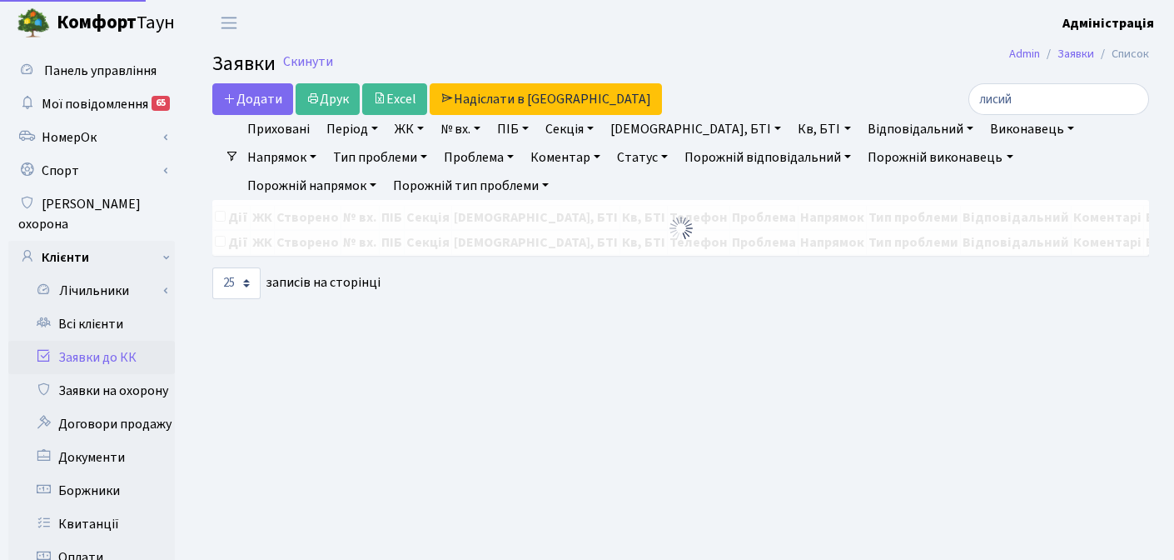
select select "25"
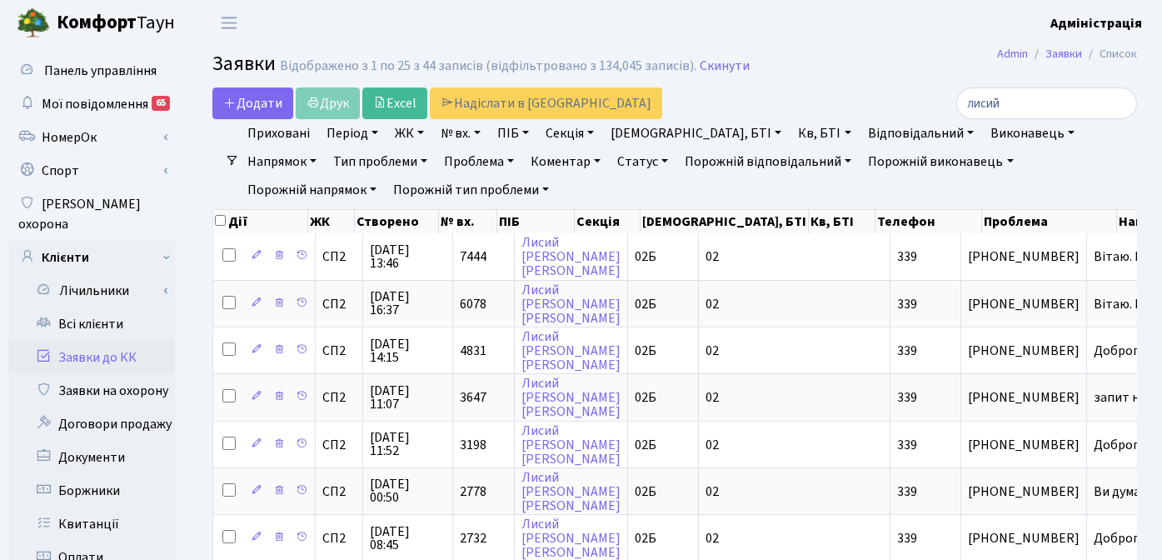
click at [461, 122] on link "№ вх." at bounding box center [460, 133] width 53 height 28
type input "3647"
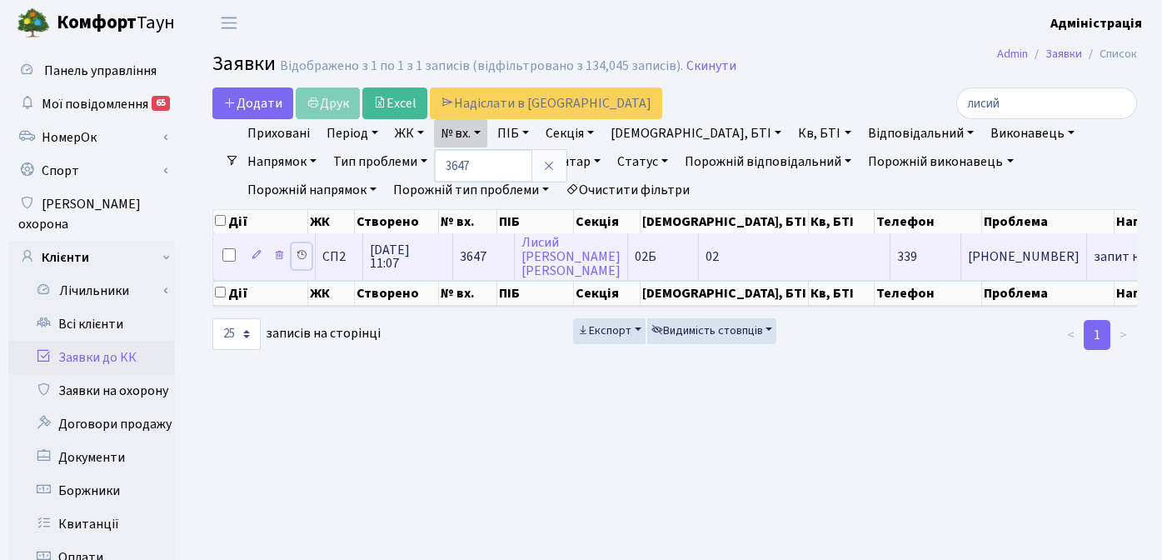
click at [302, 253] on icon at bounding box center [302, 255] width 12 height 12
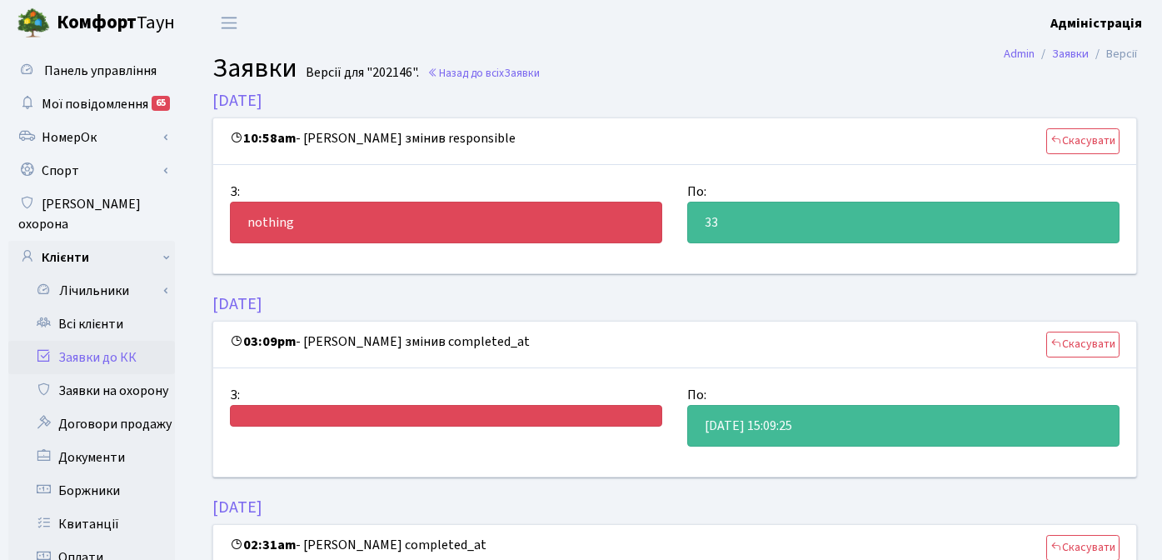
click at [127, 341] on link "Заявки до КК" at bounding box center [91, 357] width 167 height 33
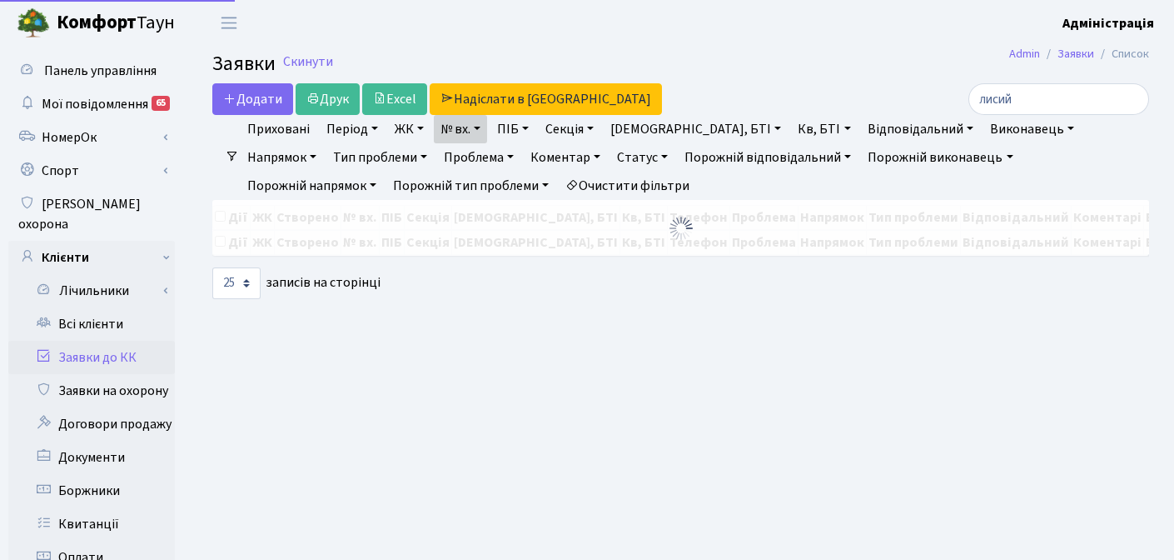
select select "25"
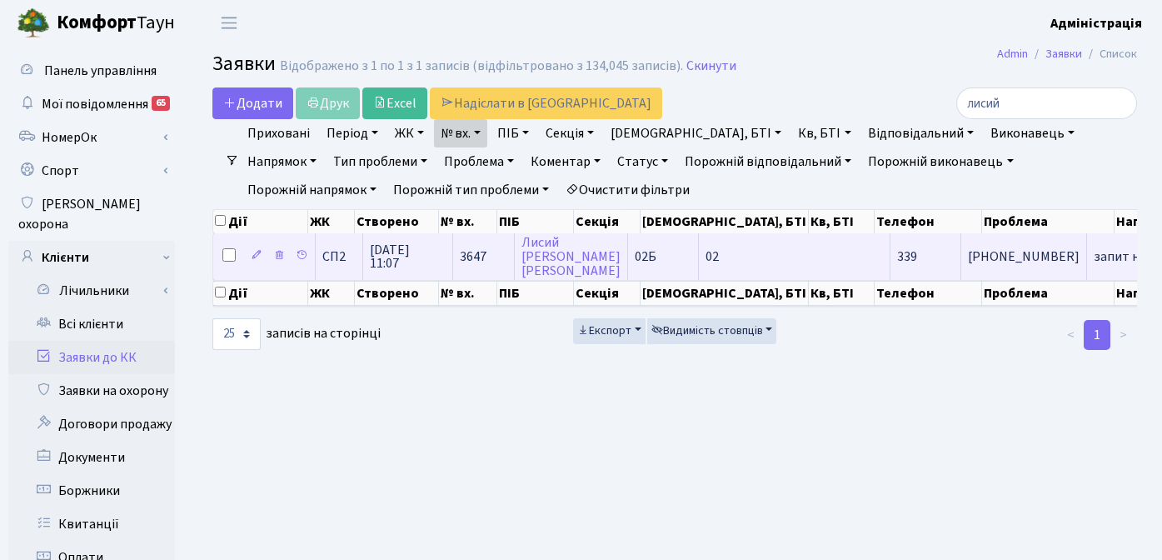
click at [699, 255] on td "02" at bounding box center [795, 256] width 192 height 46
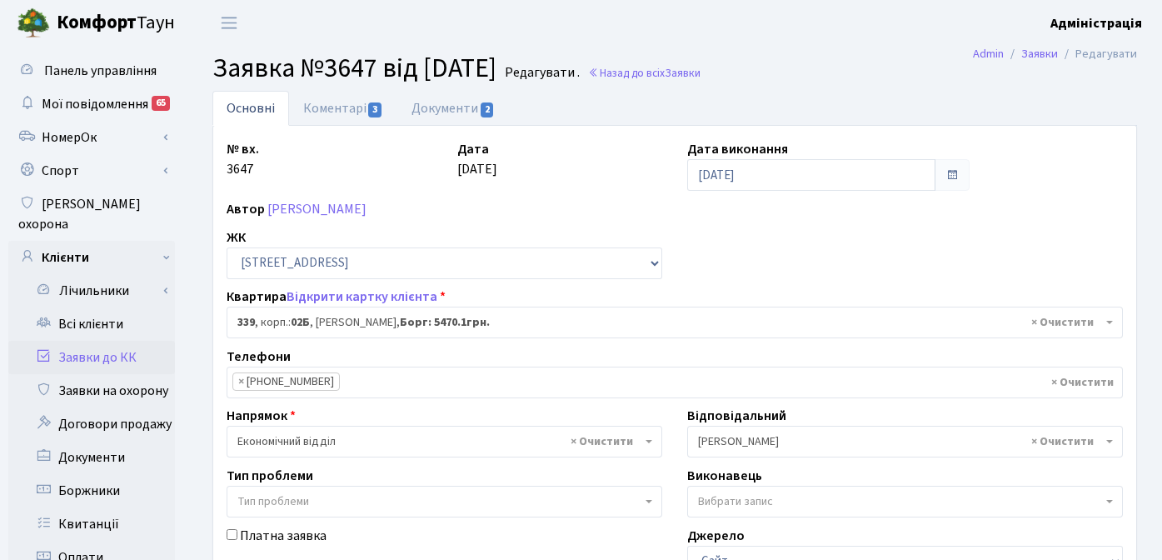
select select "20589"
click at [329, 109] on link "Коментарі 3" at bounding box center [343, 108] width 108 height 34
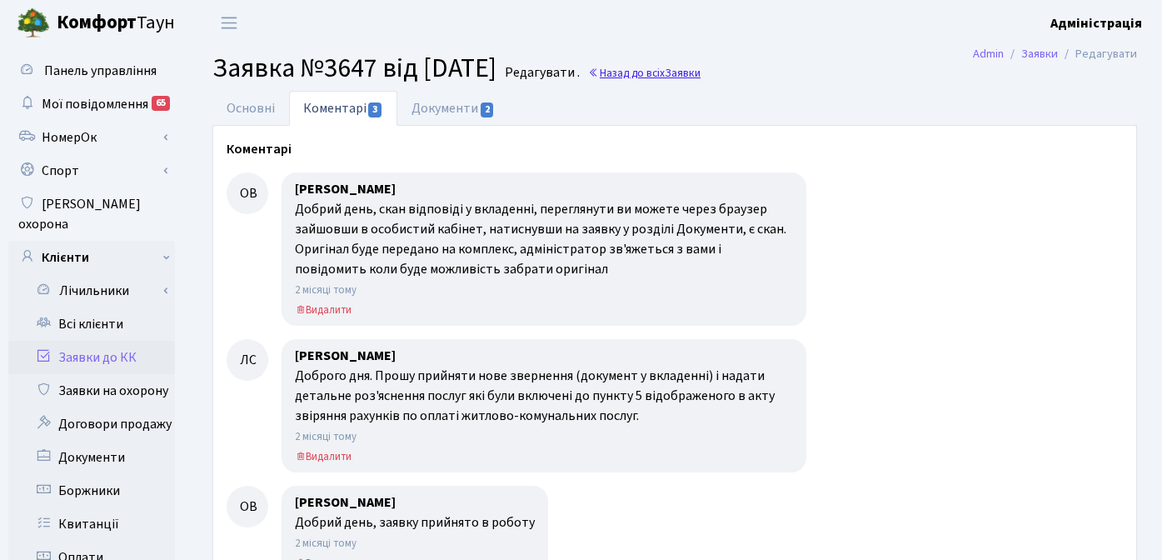
click at [700, 69] on span "Заявки" at bounding box center [682, 73] width 36 height 16
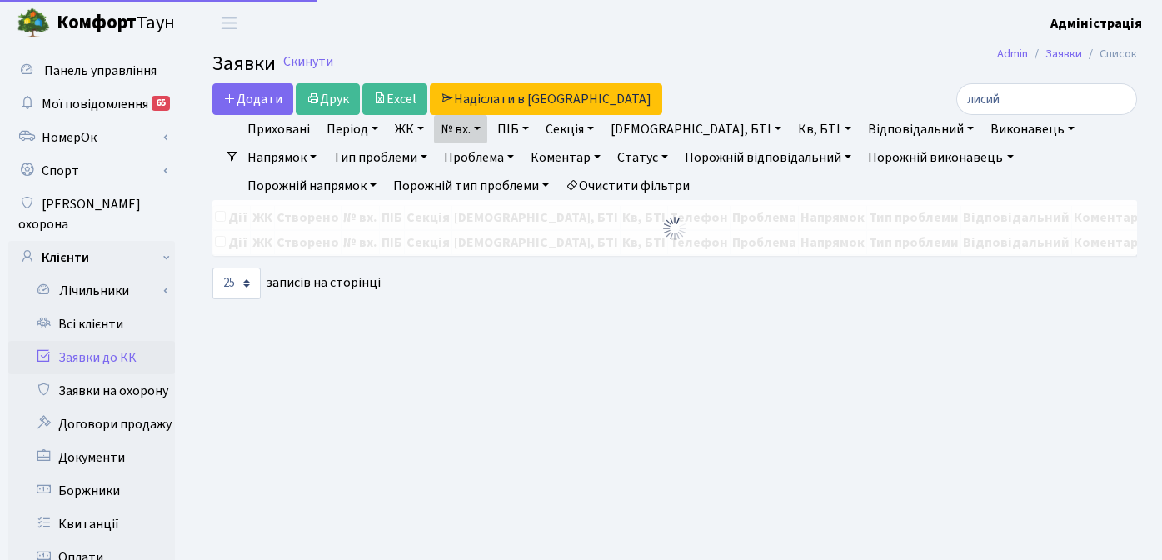
select select "25"
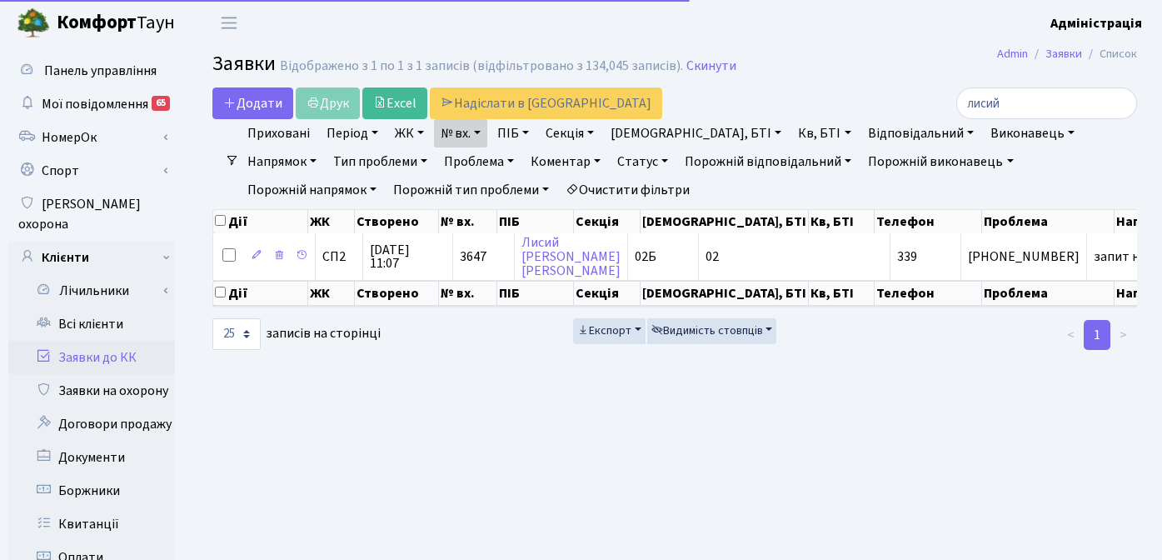
click at [559, 187] on link "Очистити фільтри" at bounding box center [627, 190] width 137 height 28
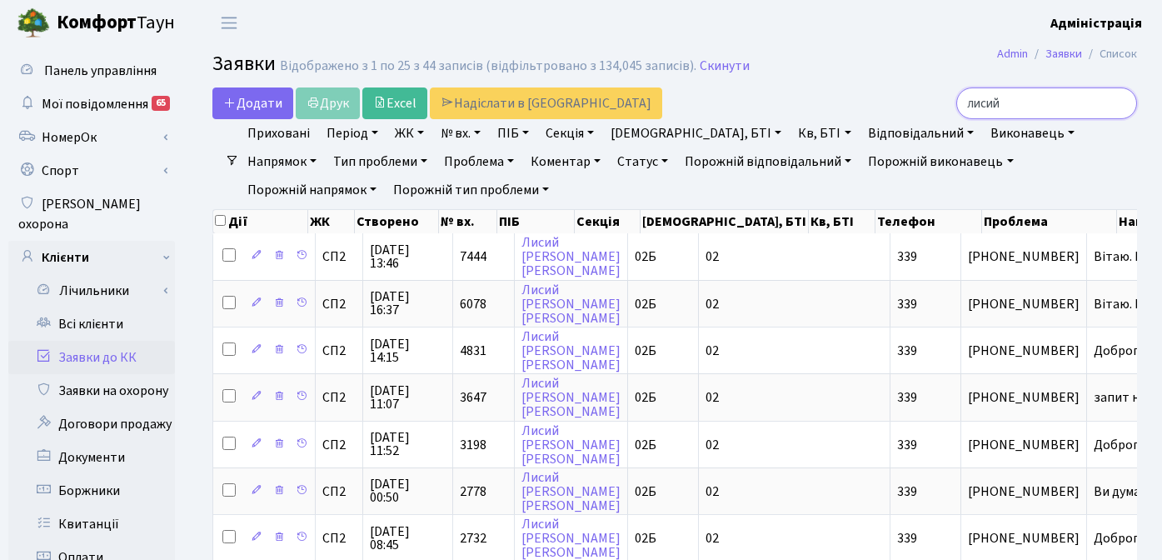
drag, startPoint x: 1052, startPoint y: 107, endPoint x: 992, endPoint y: 102, distance: 61.1
click at [992, 102] on input "лисий" at bounding box center [1046, 103] width 181 height 32
type input "мазурчук"
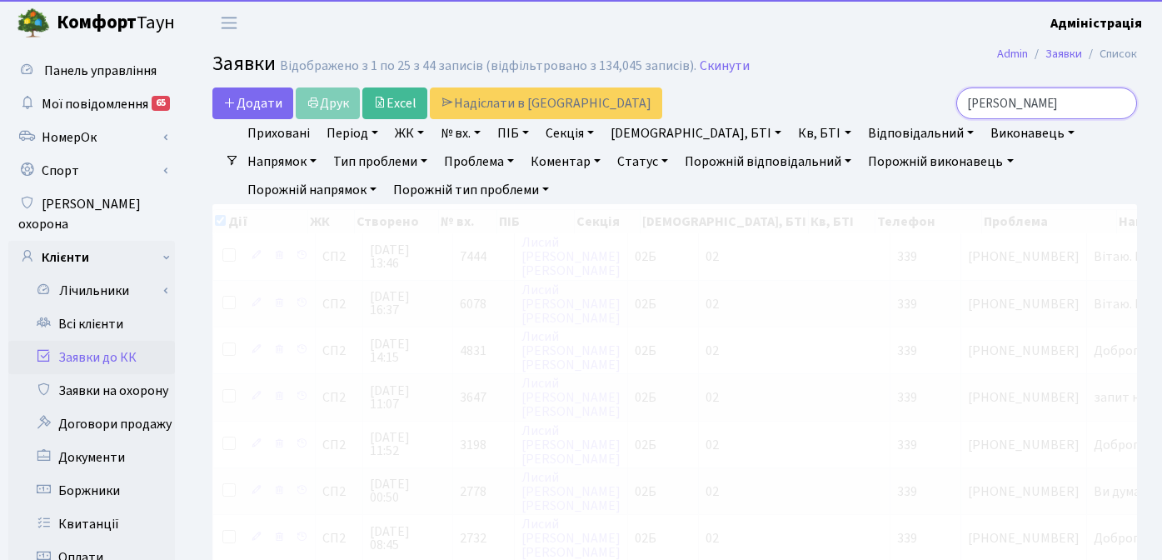
checkbox input "true"
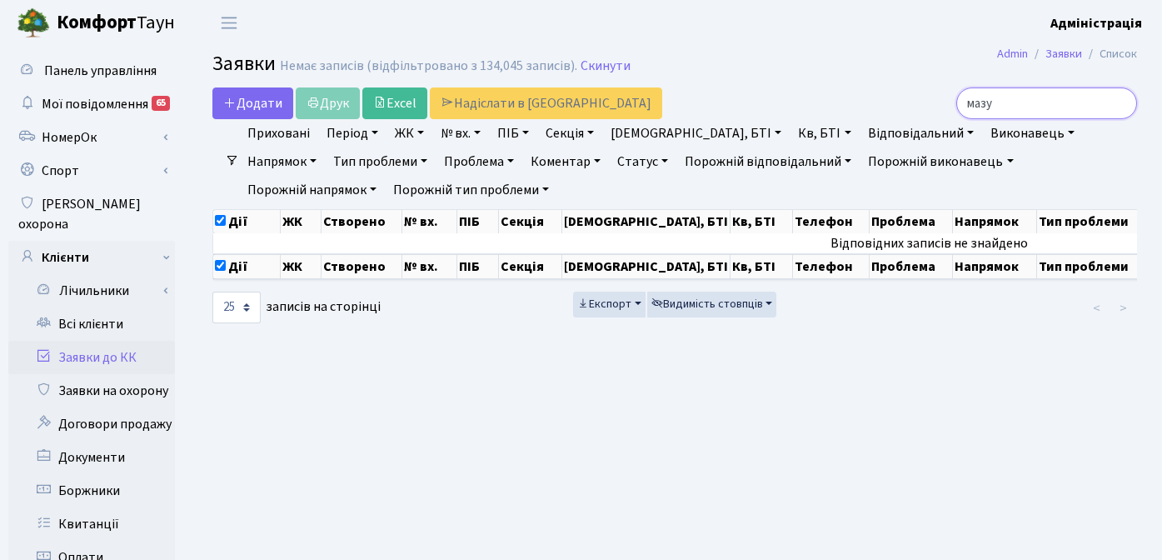
type input "маз"
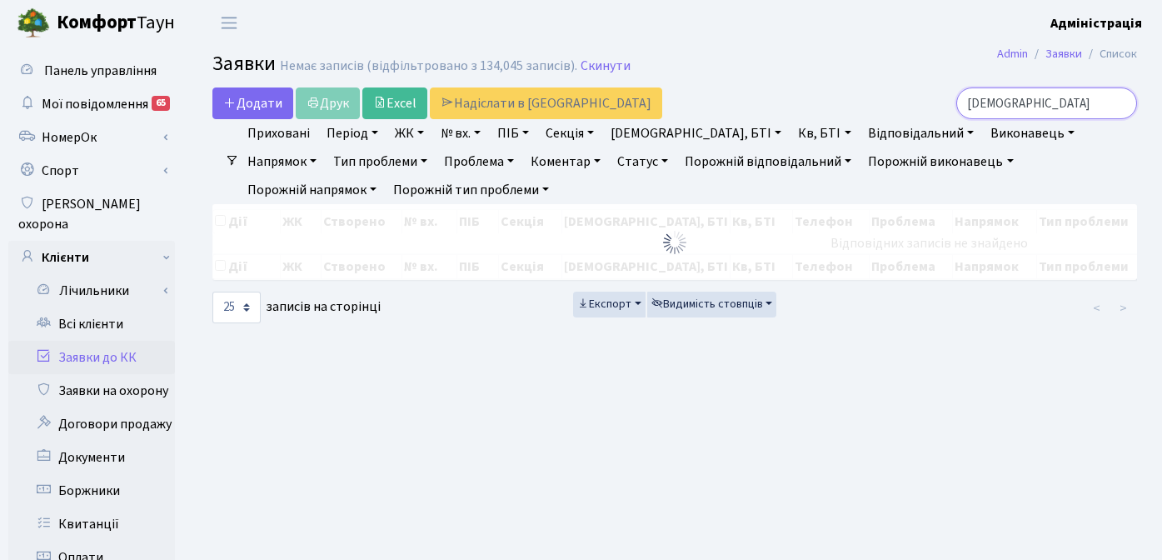
checkbox input "false"
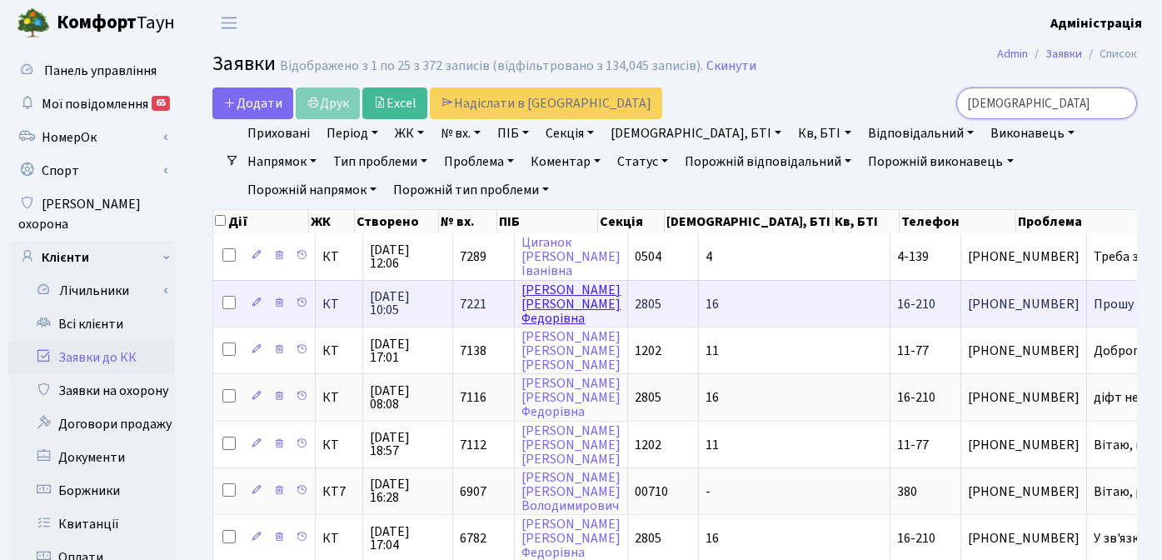
type input "маз"
click at [550, 311] on link "[PERSON_NAME]" at bounding box center [570, 304] width 99 height 47
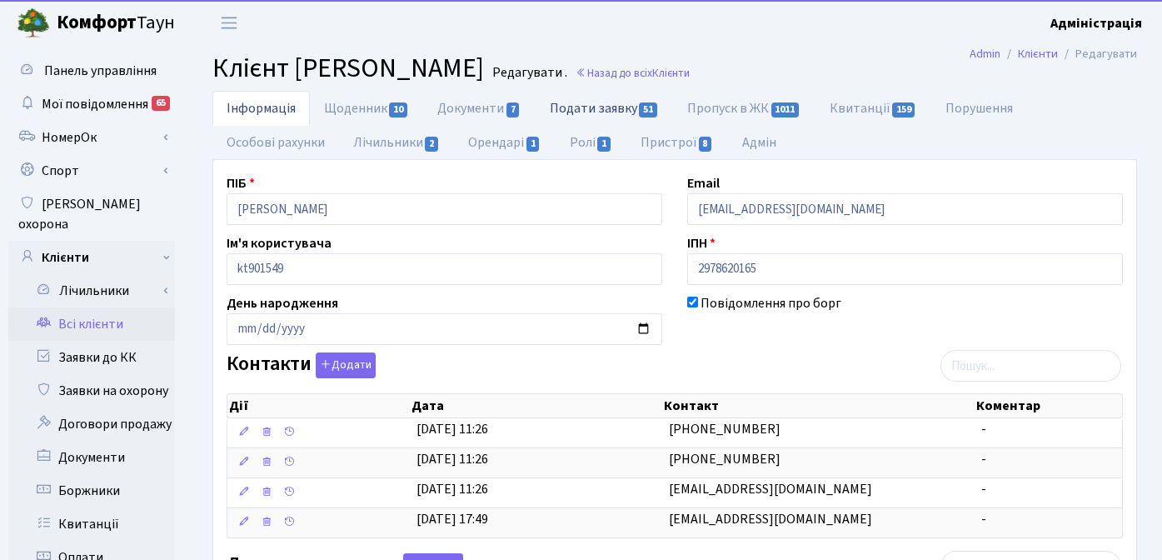
click at [575, 112] on link "Подати заявку 51" at bounding box center [603, 108] width 137 height 34
select select "25"
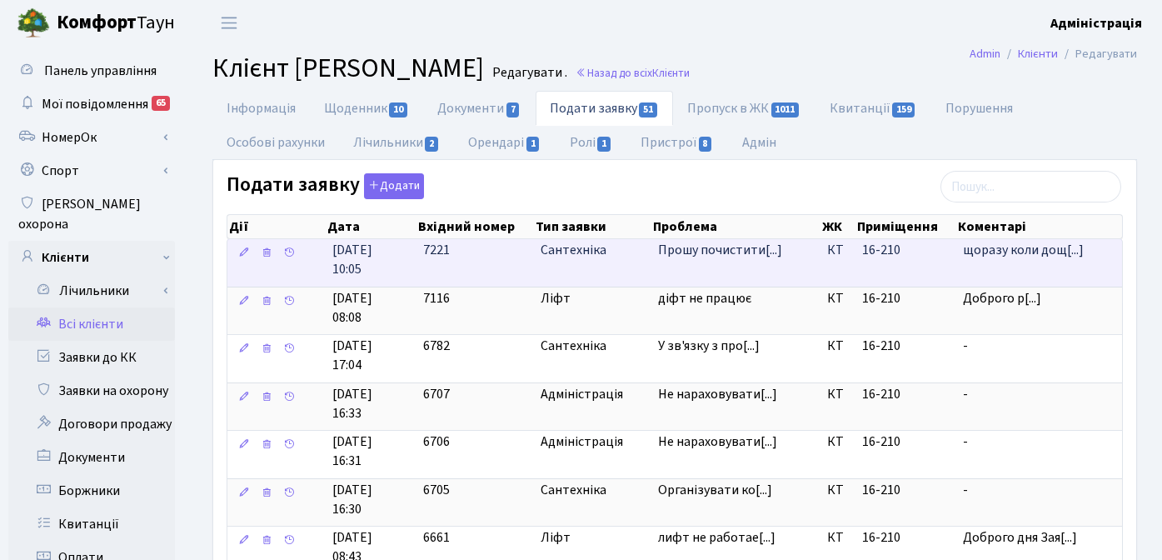
click at [576, 250] on span "Сантехніка" at bounding box center [592, 250] width 104 height 19
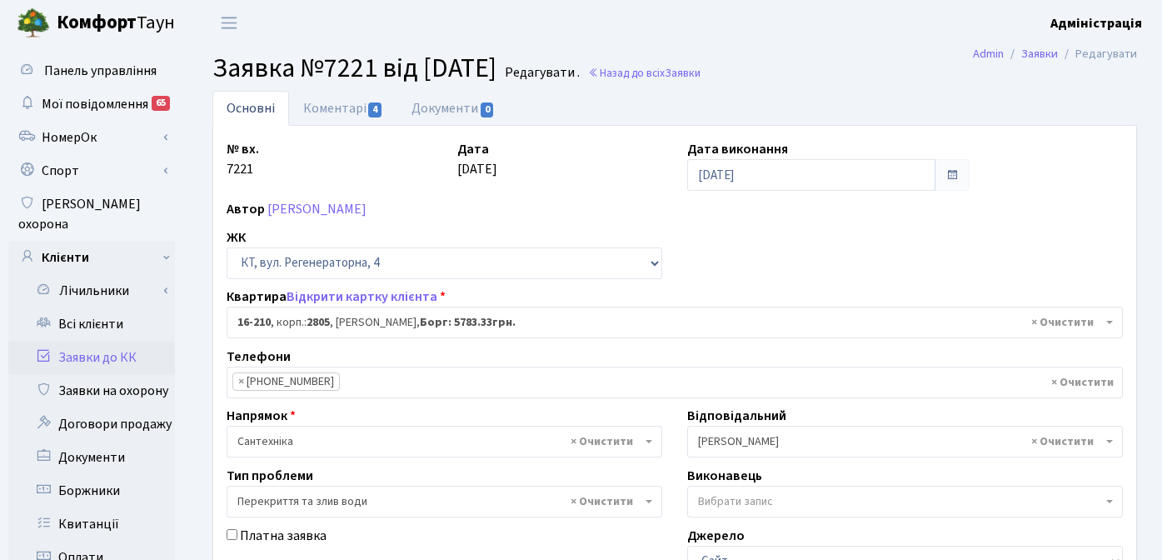
select select "8771"
select select "32"
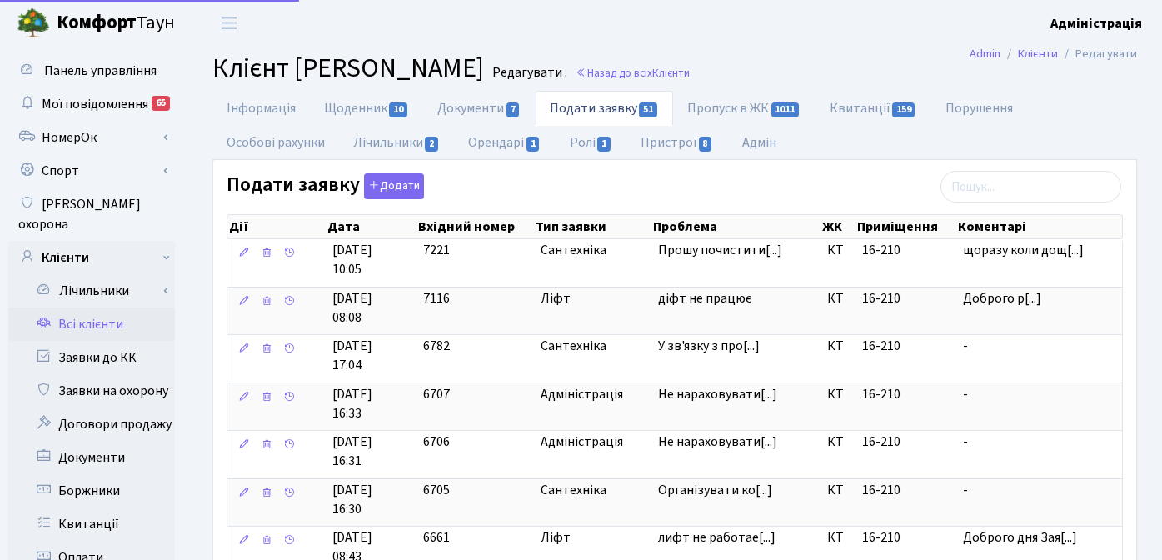
select select "25"
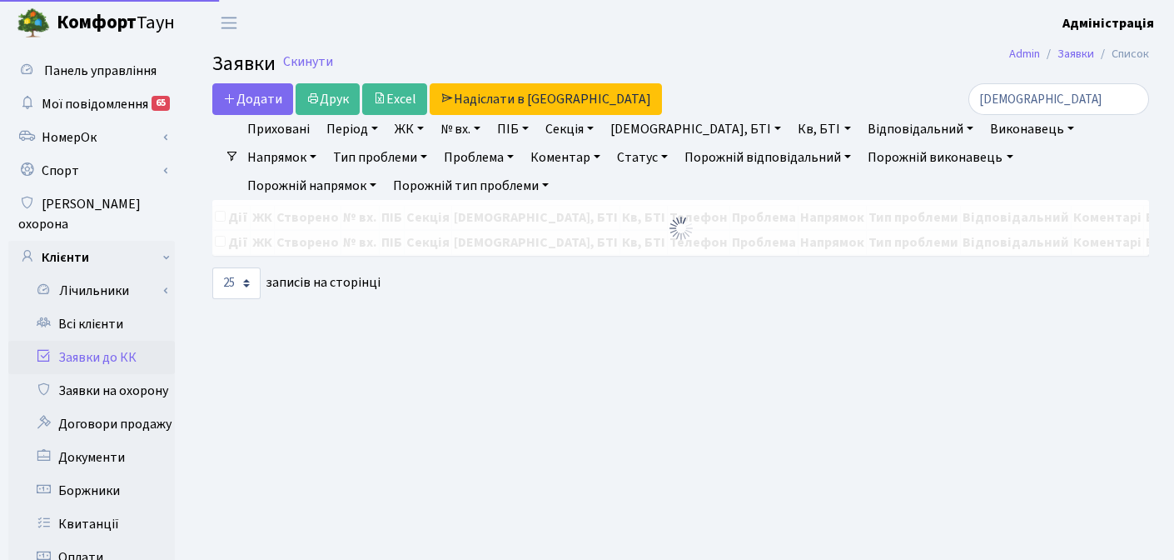
select select "25"
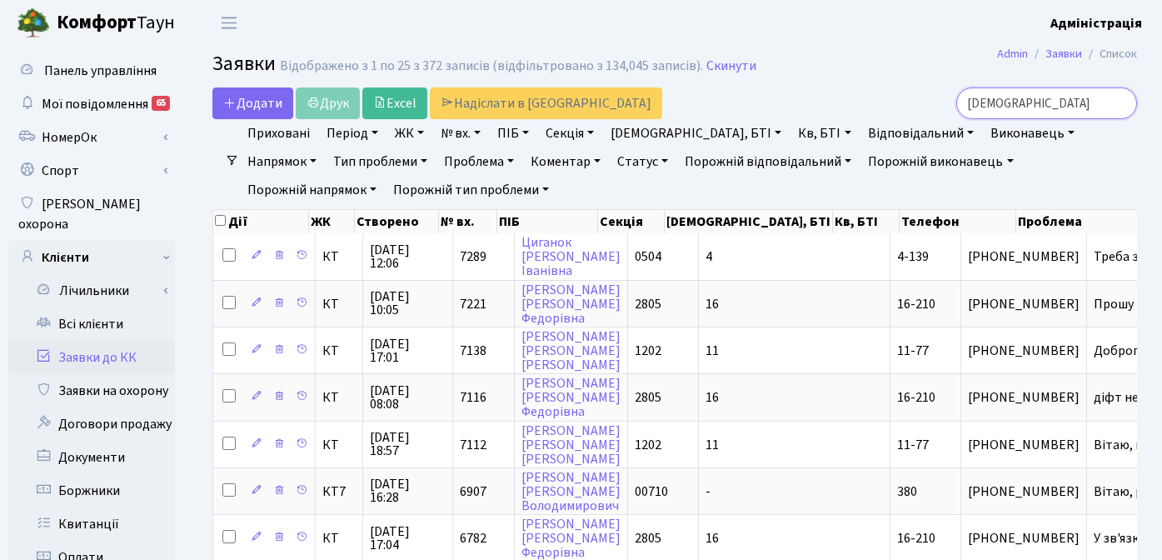
click at [1052, 107] on input "маз" at bounding box center [1046, 103] width 181 height 32
type input "мазуркевич"
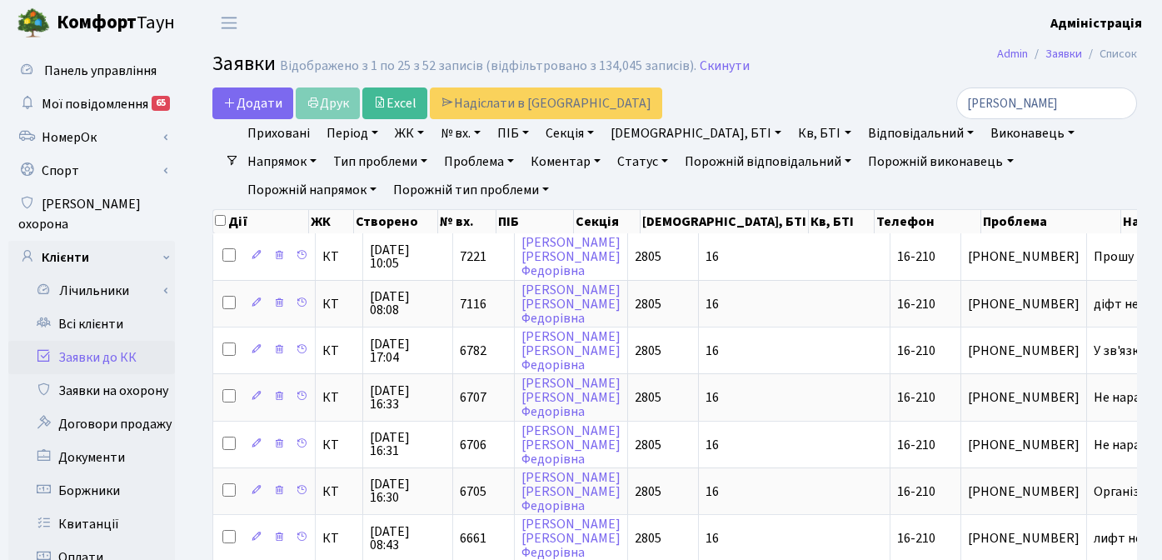
click at [856, 77] on h2 "Заявки Відображено з 1 по 25 з 52 записів (відфільтровано з 134,045 записів). С…" at bounding box center [674, 66] width 924 height 28
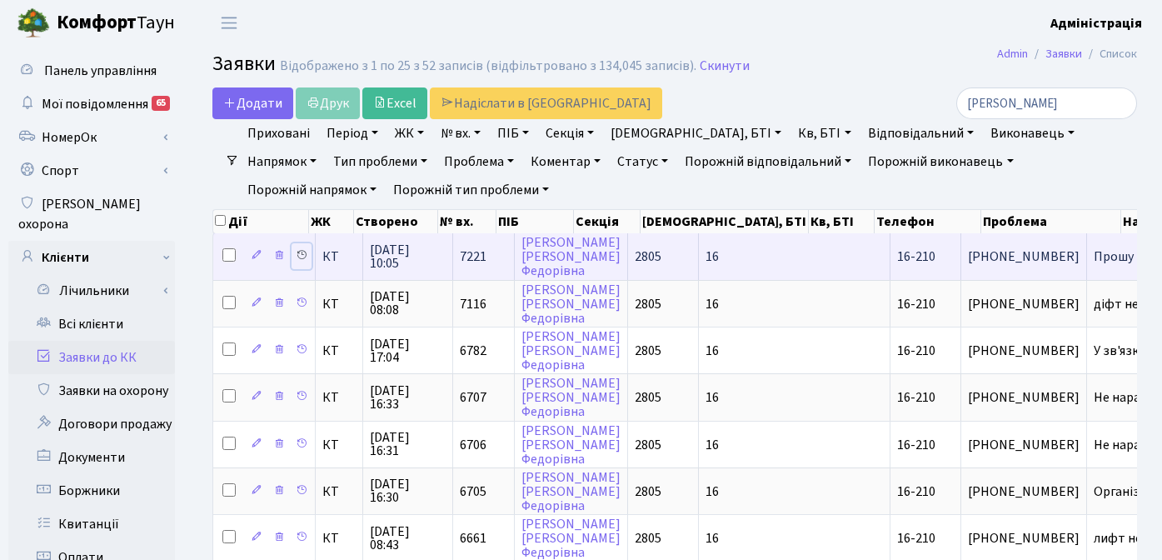
click at [302, 254] on icon at bounding box center [302, 255] width 12 height 12
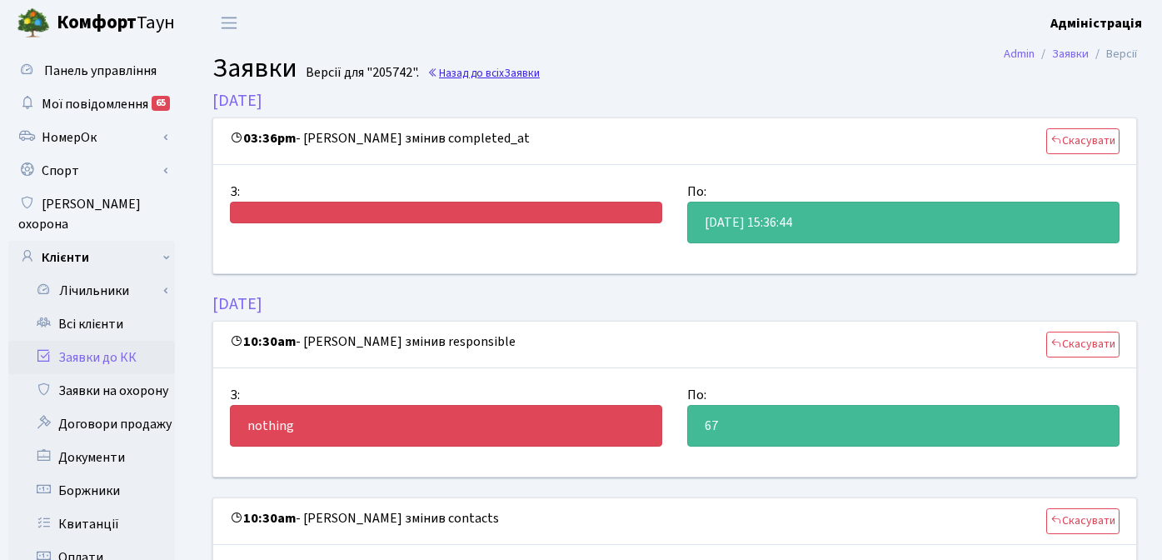
click at [505, 73] on link "Назад до всіх Заявки" at bounding box center [483, 73] width 112 height 16
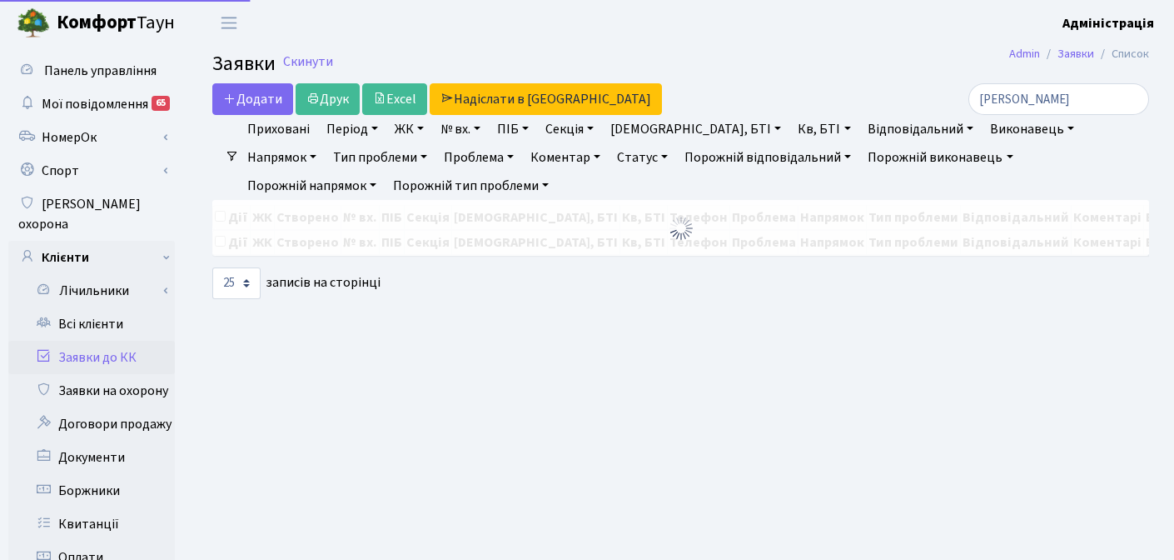
select select "25"
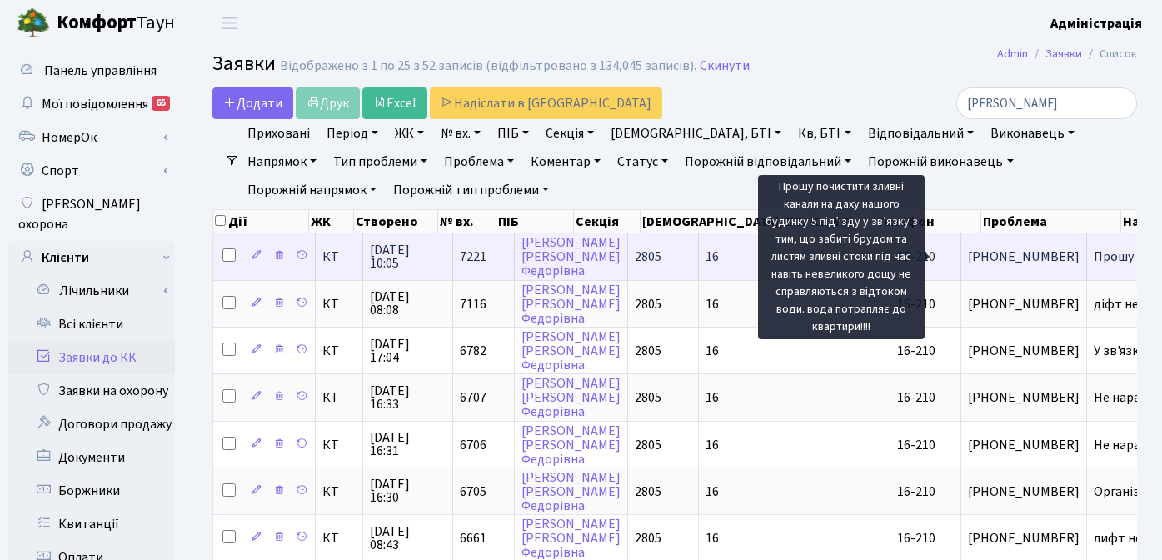
click at [1093, 252] on span "Прошу почистити[...]" at bounding box center [1155, 256] width 124 height 18
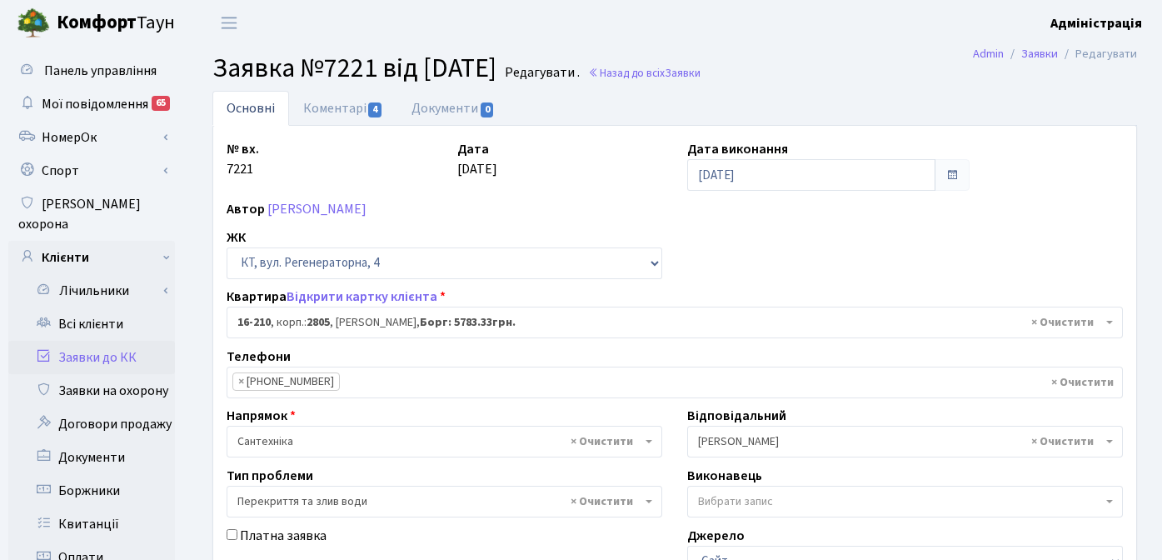
select select "8771"
select select "32"
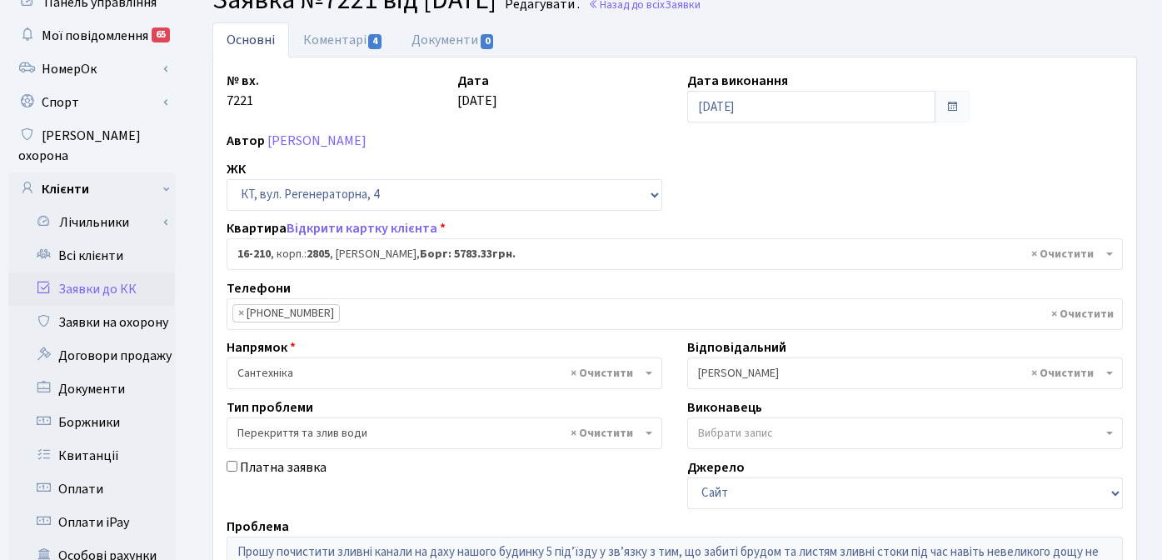
scroll to position [72, 0]
